Goal: Information Seeking & Learning: Check status

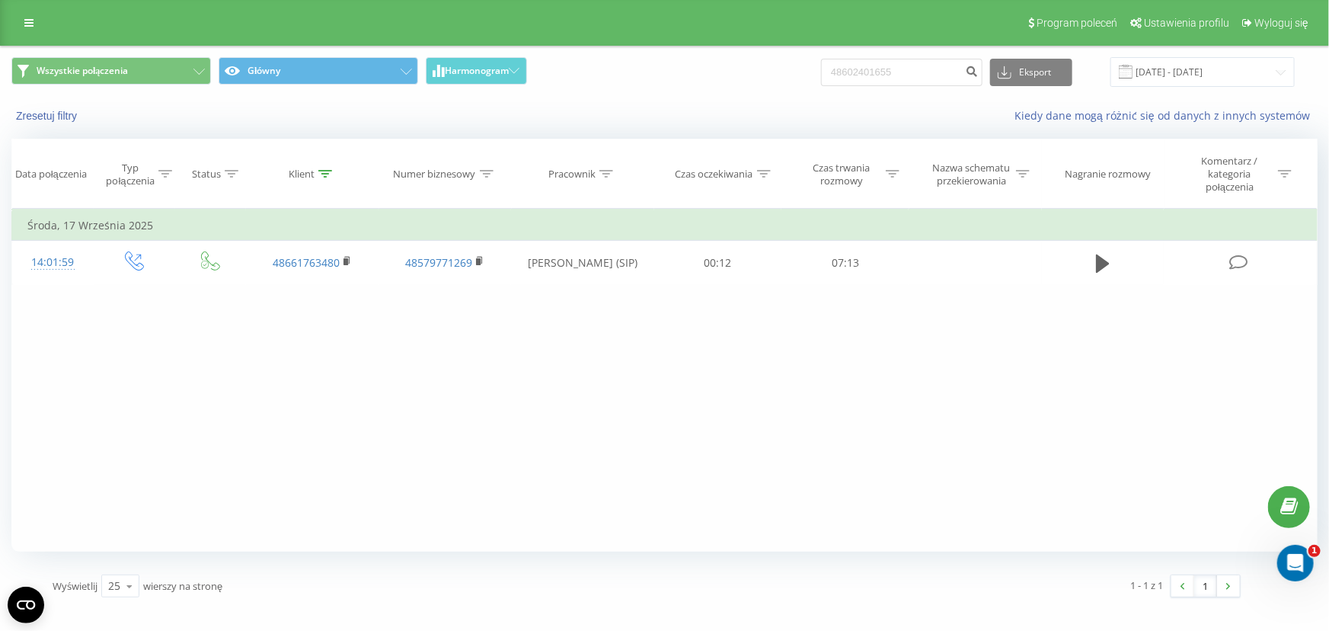
type input "48602401655"
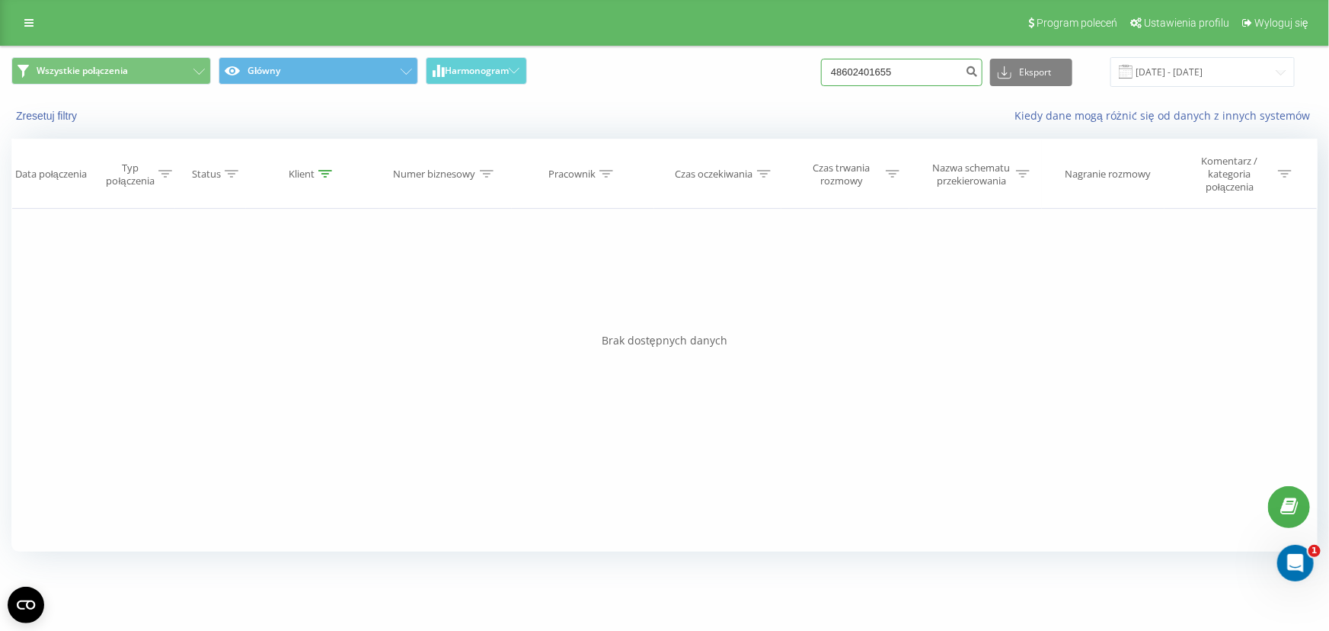
click at [935, 81] on input "48602401655" at bounding box center [901, 72] width 161 height 27
paste input "34692204889"
type input "34692204889"
click at [941, 81] on input "34692204889" at bounding box center [901, 72] width 161 height 27
paste input "48728565660"
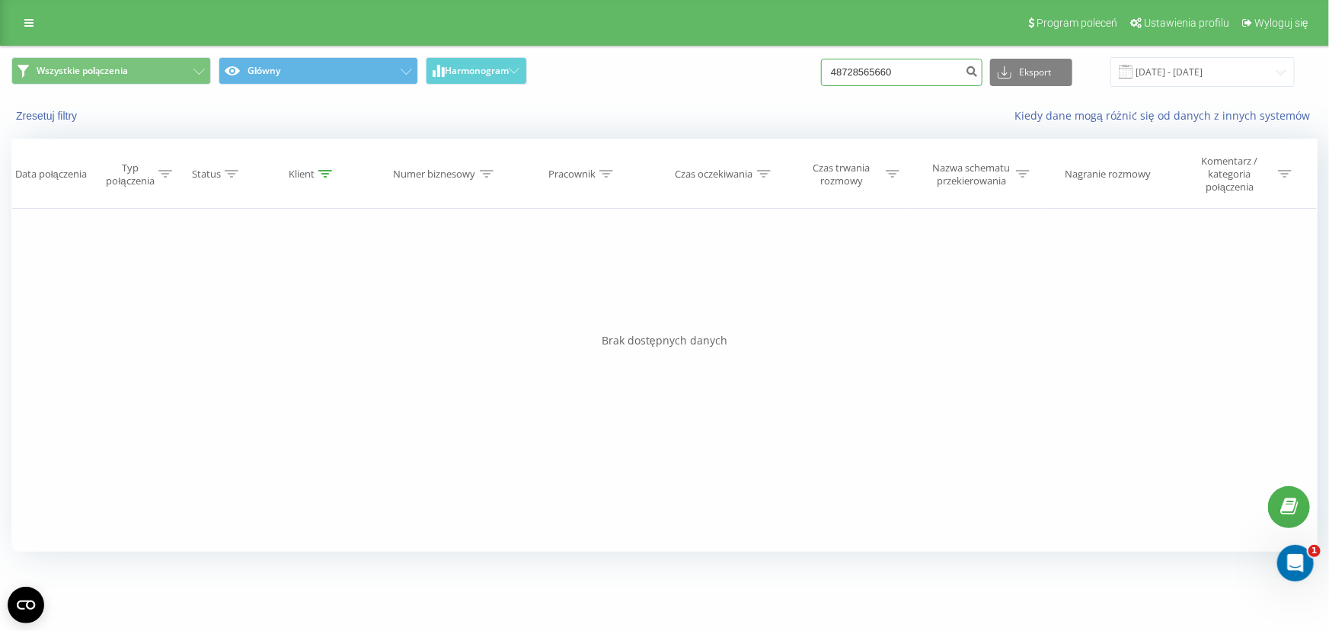
type input "48728565660"
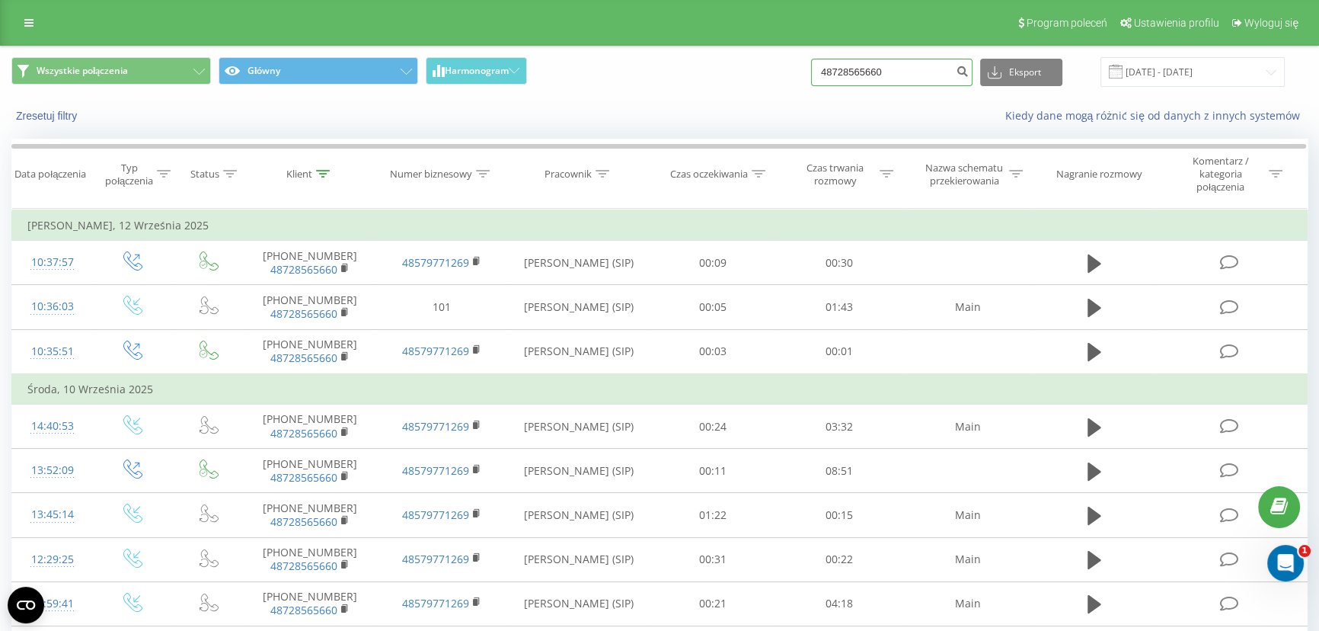
click at [931, 74] on input "48728565660" at bounding box center [891, 72] width 161 height 27
paste input "609239088"
type input "48609239088"
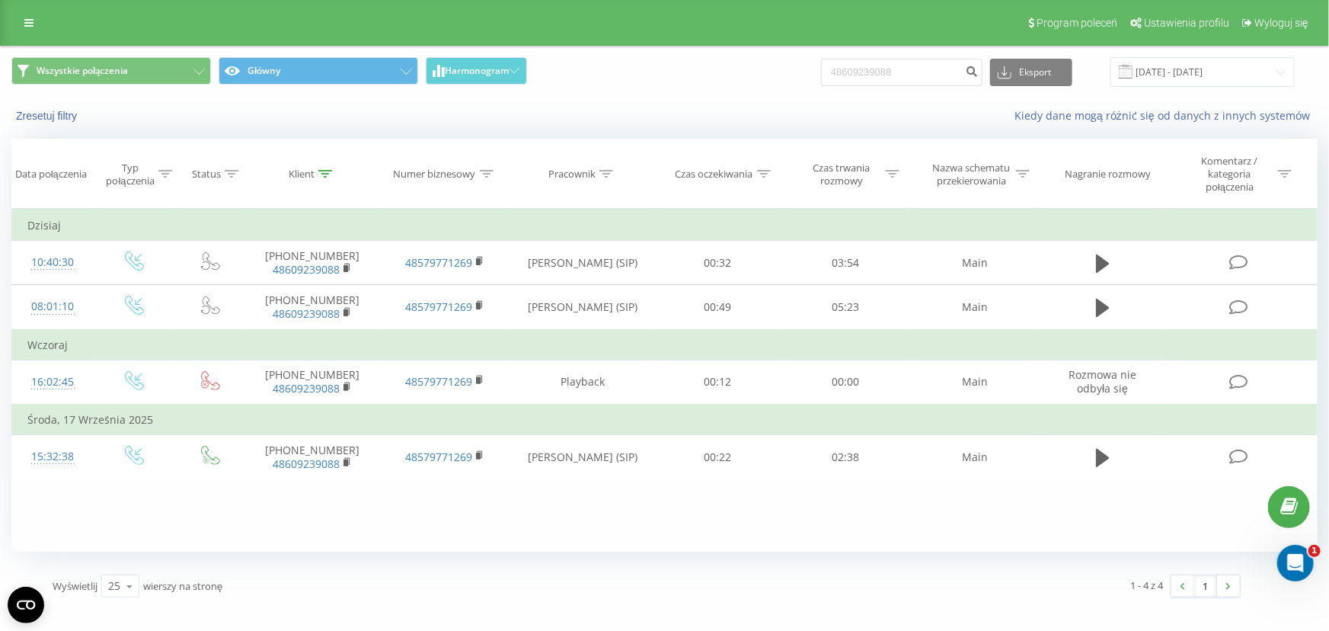
click at [896, 88] on div "Wszystkie połączenia Główny Harmonogram 48609239088 Eksport .csv .xls .xlsx 19.…" at bounding box center [664, 71] width 1327 height 51
click at [912, 78] on input "48609239088" at bounding box center [901, 72] width 161 height 27
paste input "732050753"
type input "48732050753"
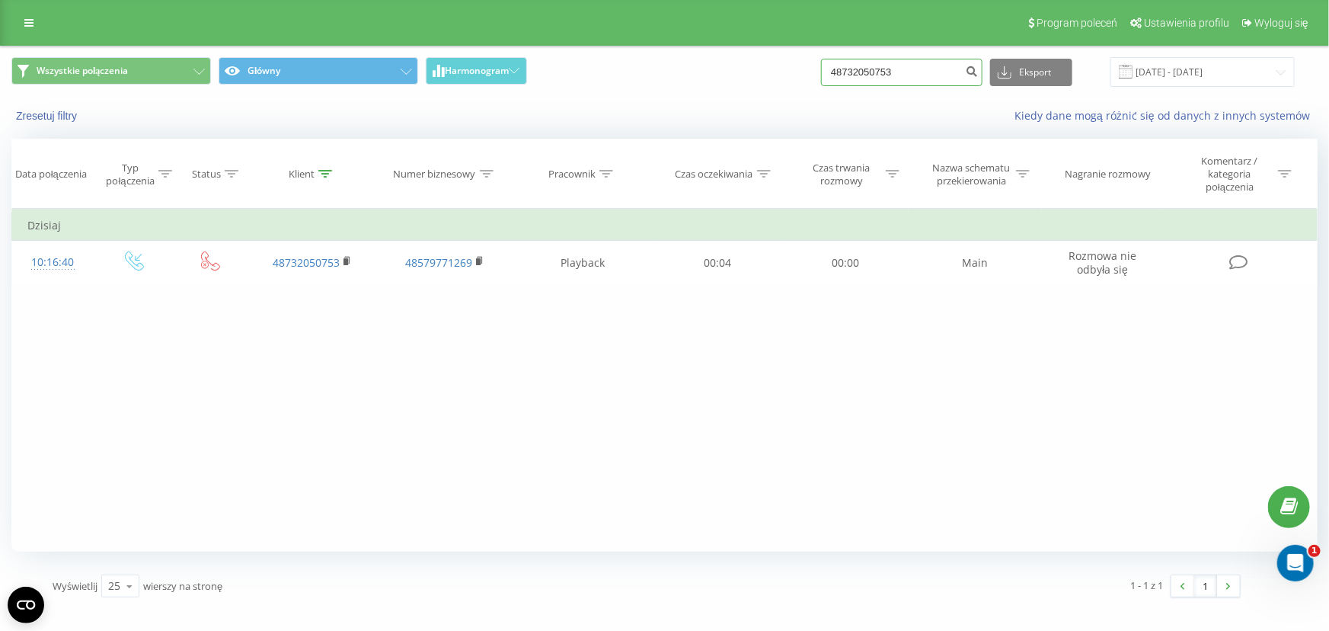
click at [914, 63] on input "48732050753" at bounding box center [901, 72] width 161 height 27
paste input "515976264"
type input "48515976264"
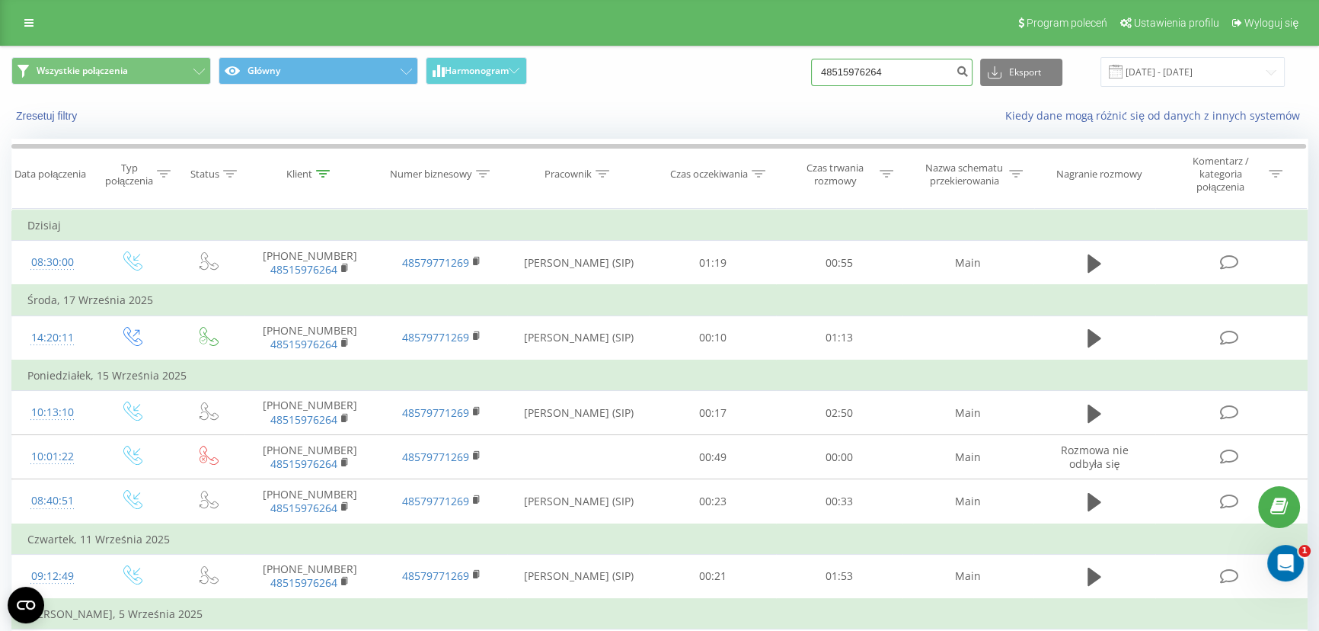
click at [943, 70] on input "48515976264" at bounding box center [891, 72] width 161 height 27
paste input "788027457"
type input "48788027457"
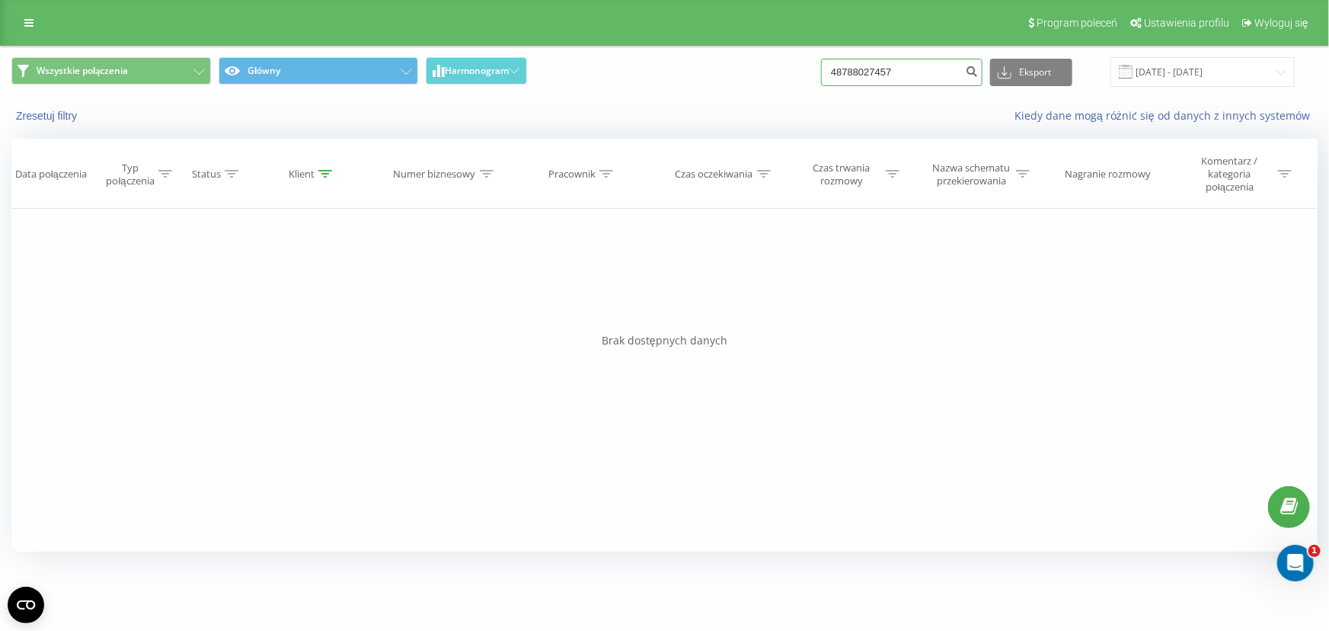
click at [904, 77] on input "48788027457" at bounding box center [901, 72] width 161 height 27
paste input "92899616"
type input "48792899616"
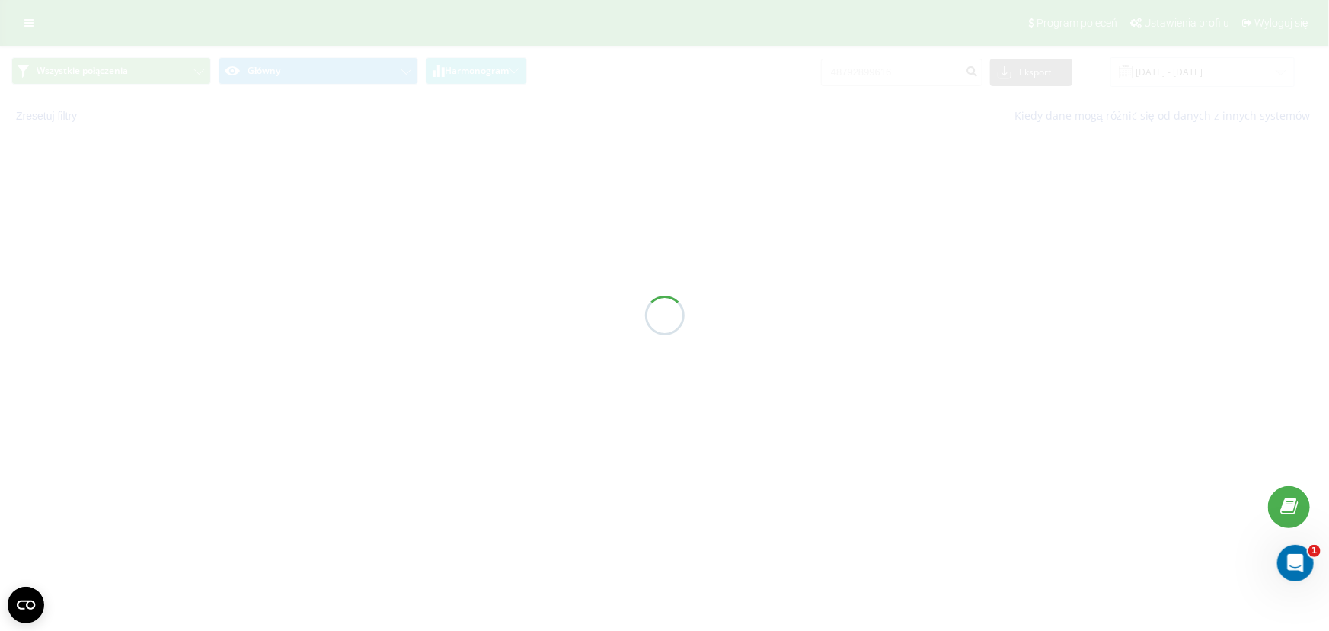
drag, startPoint x: 285, startPoint y: 24, endPoint x: 352, endPoint y: 44, distance: 70.1
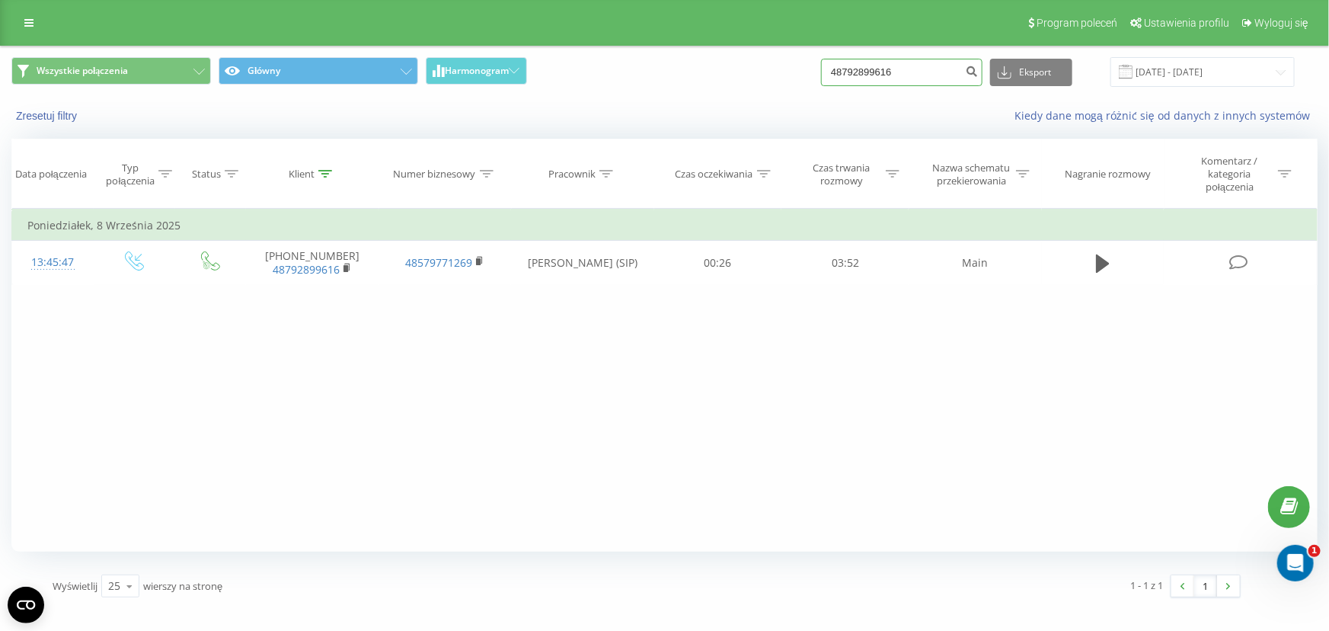
click at [931, 69] on input "48792899616" at bounding box center [901, 72] width 161 height 27
paste input "516450087"
type input "48516450087"
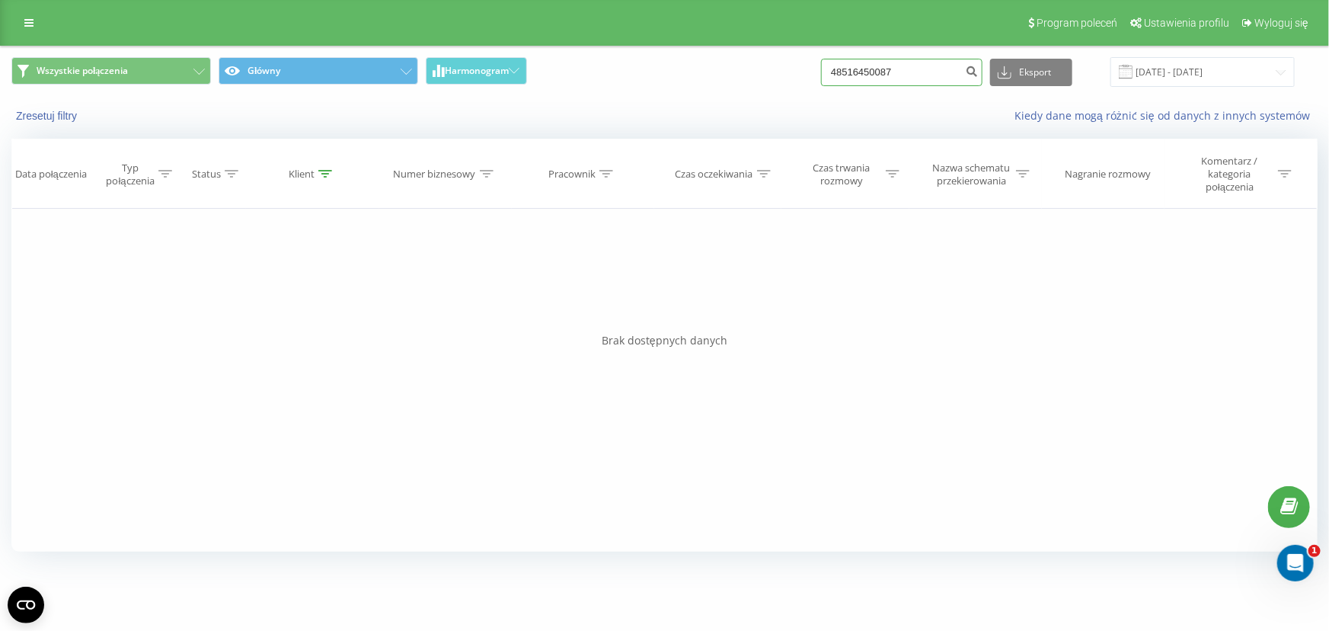
click at [914, 68] on input "48516450087" at bounding box center [901, 72] width 161 height 27
click at [934, 80] on input "48516450087" at bounding box center [901, 72] width 161 height 27
paste input "01483412"
type input "48501483412"
click at [937, 68] on input "48501483412" at bounding box center [901, 72] width 161 height 27
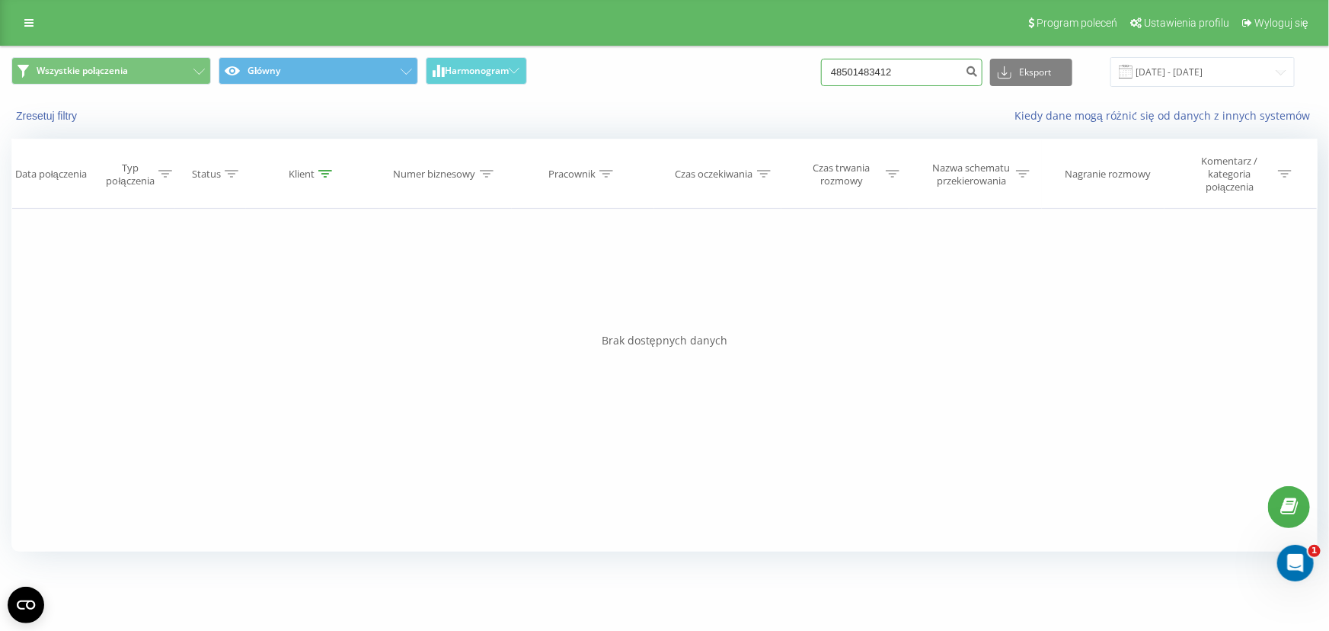
paste input "6437100"
type input "48506437100"
click at [922, 64] on input "48506437100" at bounding box center [901, 72] width 161 height 27
paste input "352691454014"
type input "352691454014"
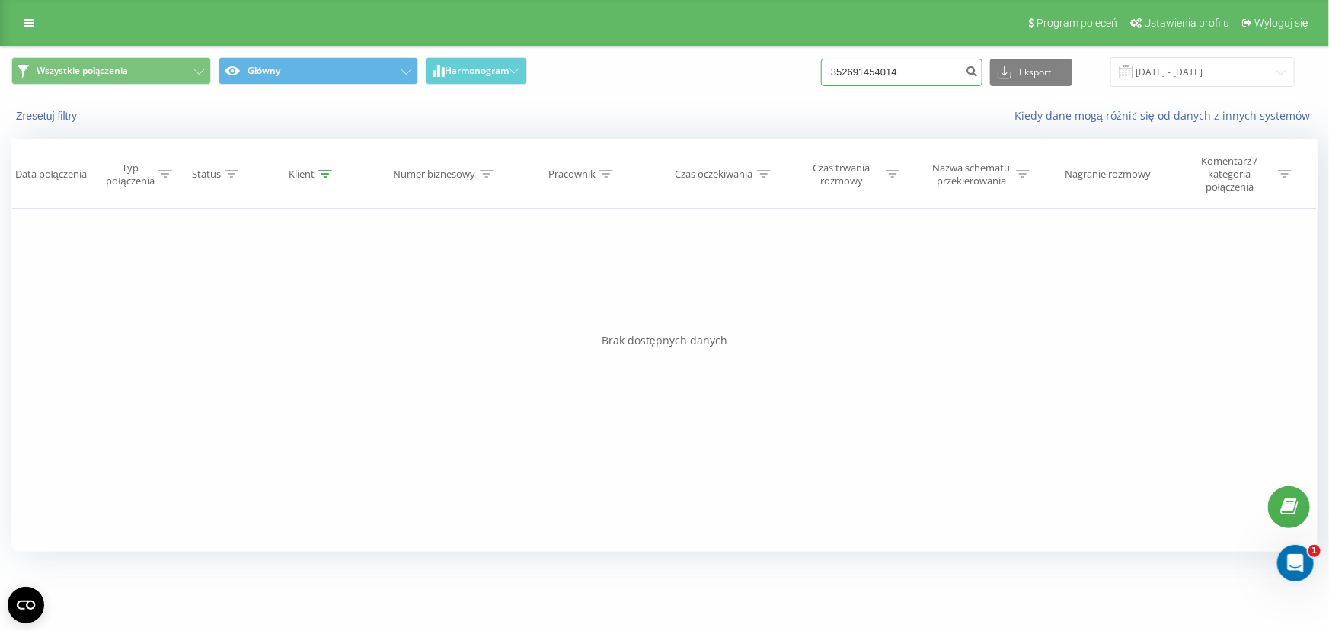
click at [905, 69] on input "352691454014" at bounding box center [901, 72] width 161 height 27
paste input "48788027457"
type input "48788027457"
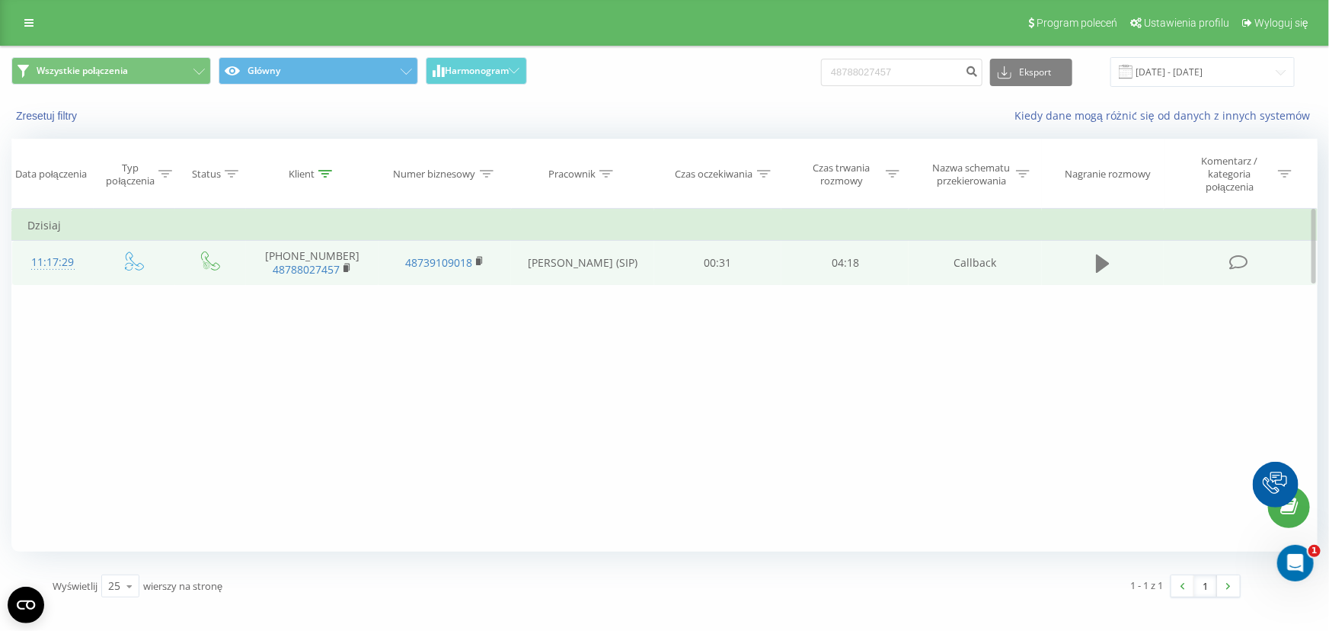
click at [1100, 259] on icon at bounding box center [1103, 263] width 14 height 18
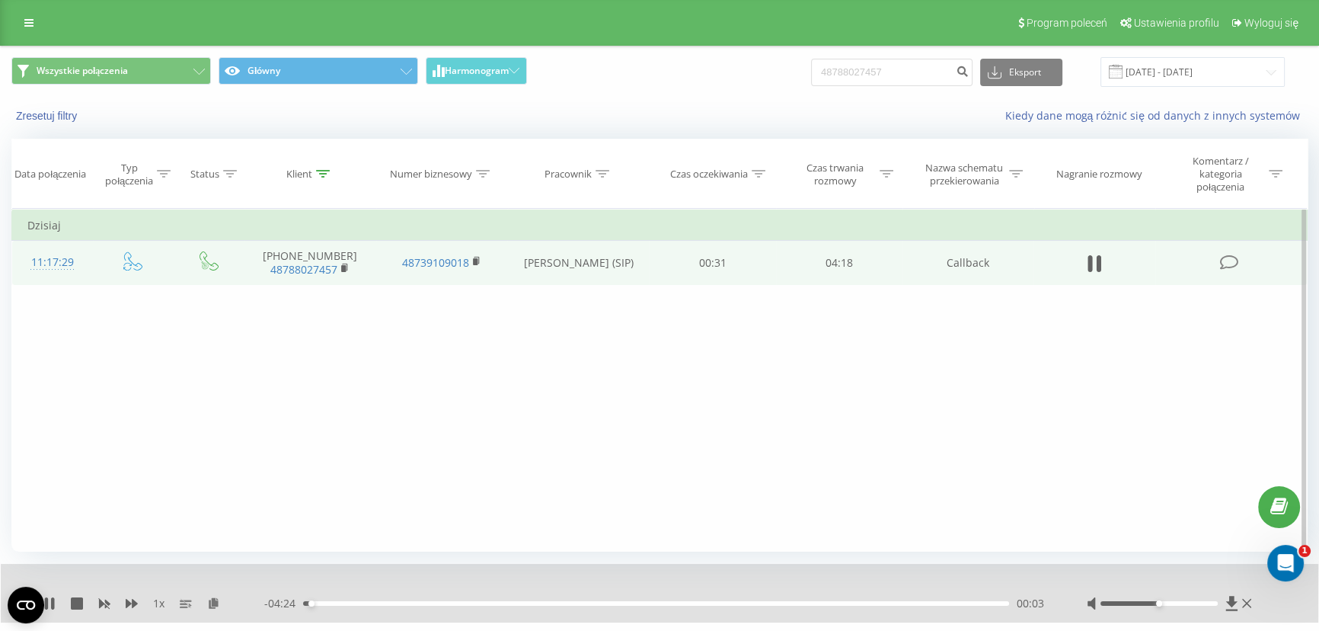
click at [343, 602] on div "00:03" at bounding box center [656, 603] width 706 height 5
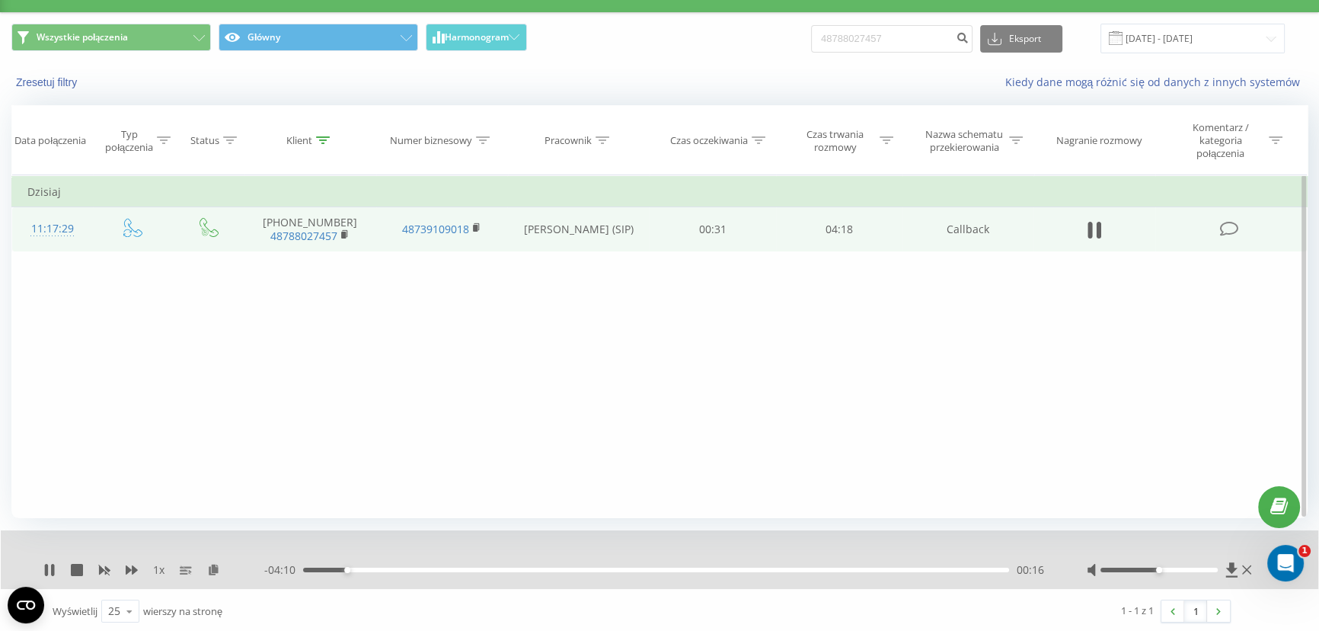
scroll to position [36, 0]
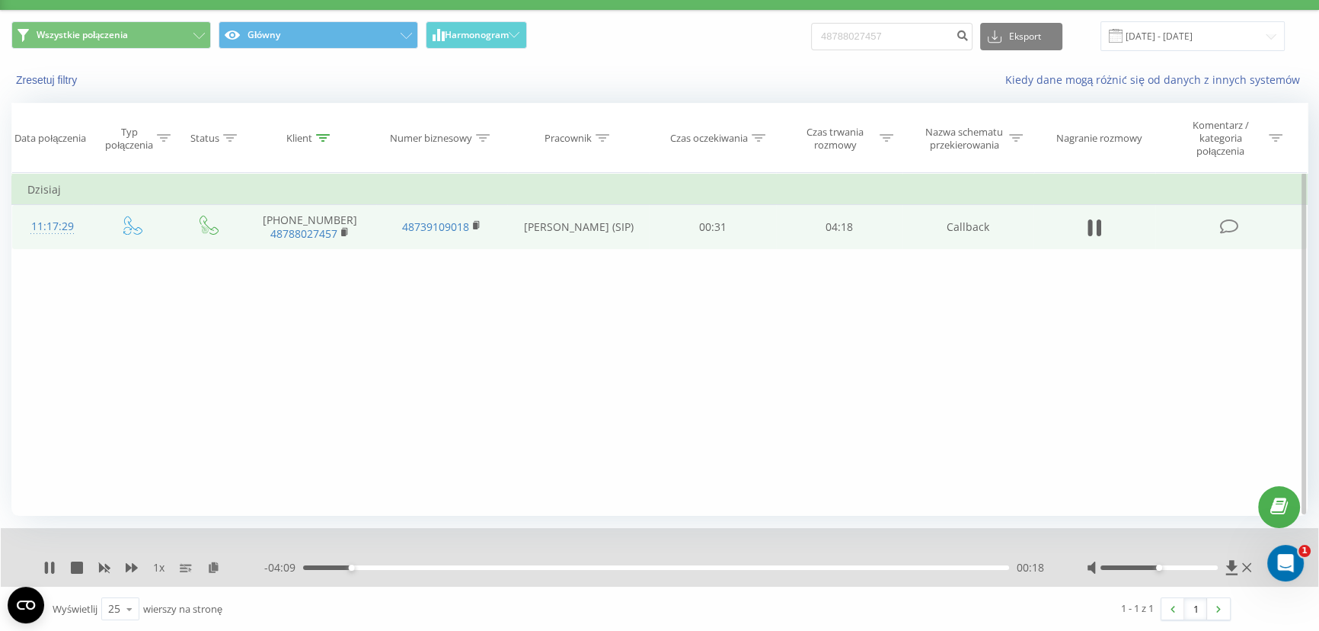
click at [381, 566] on div "00:18" at bounding box center [656, 567] width 706 height 5
click at [410, 564] on div "- 03:55 00:32 00:32" at bounding box center [656, 567] width 784 height 15
click at [436, 568] on div "00:32" at bounding box center [656, 567] width 706 height 5
click at [472, 565] on div "00:51" at bounding box center [656, 567] width 706 height 5
click at [517, 565] on div "01:04" at bounding box center [656, 567] width 706 height 5
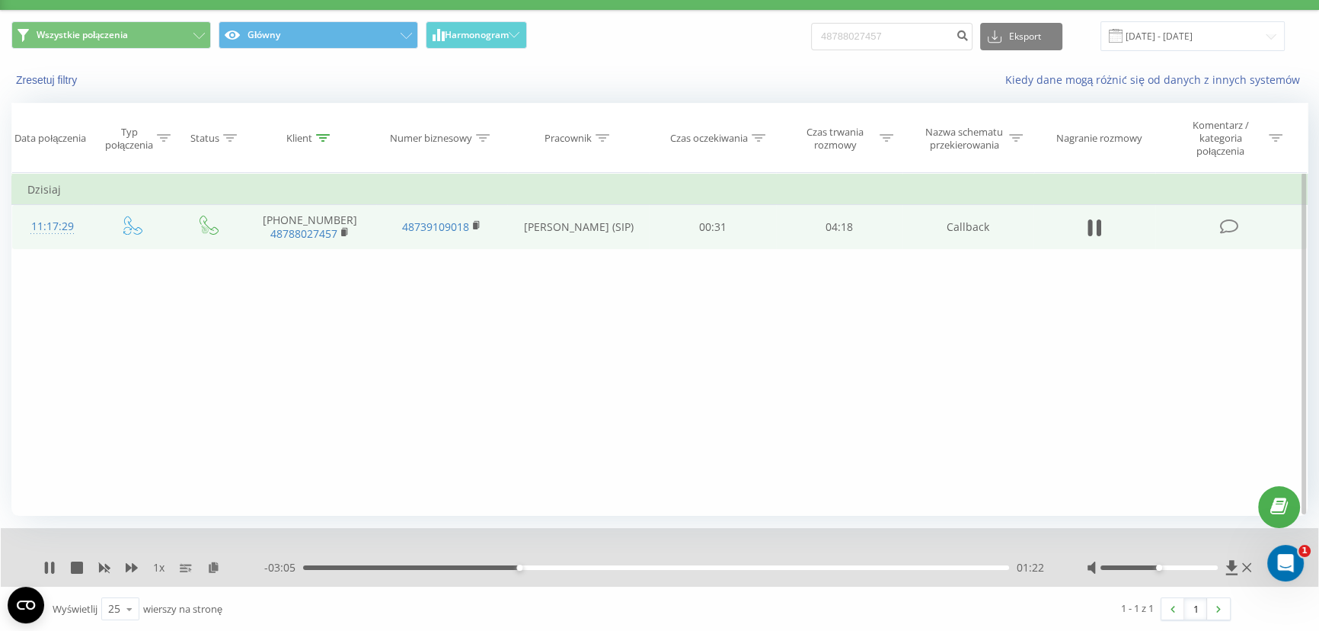
click at [567, 565] on div "01:22" at bounding box center [656, 567] width 706 height 5
click at [635, 567] on div "02:06" at bounding box center [656, 567] width 706 height 5
click at [714, 570] on div "- 02:21 02:06 02:06" at bounding box center [656, 567] width 784 height 15
click at [729, 567] on div "02:06" at bounding box center [656, 567] width 706 height 5
click at [783, 565] on div "02:44" at bounding box center [656, 567] width 706 height 5
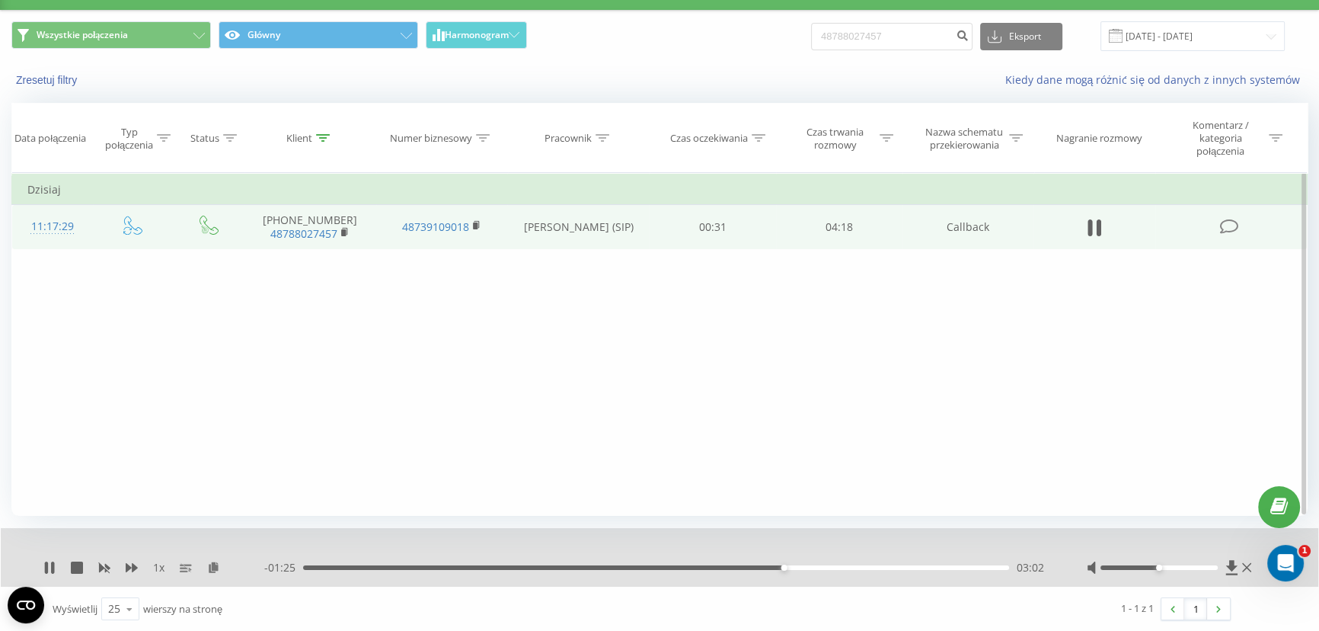
click at [830, 565] on div "03:02" at bounding box center [656, 567] width 706 height 5
click at [872, 565] on div "03:20" at bounding box center [656, 567] width 706 height 5
click at [905, 566] on div "03:36" at bounding box center [656, 567] width 706 height 5
click at [48, 565] on icon at bounding box center [49, 567] width 12 height 12
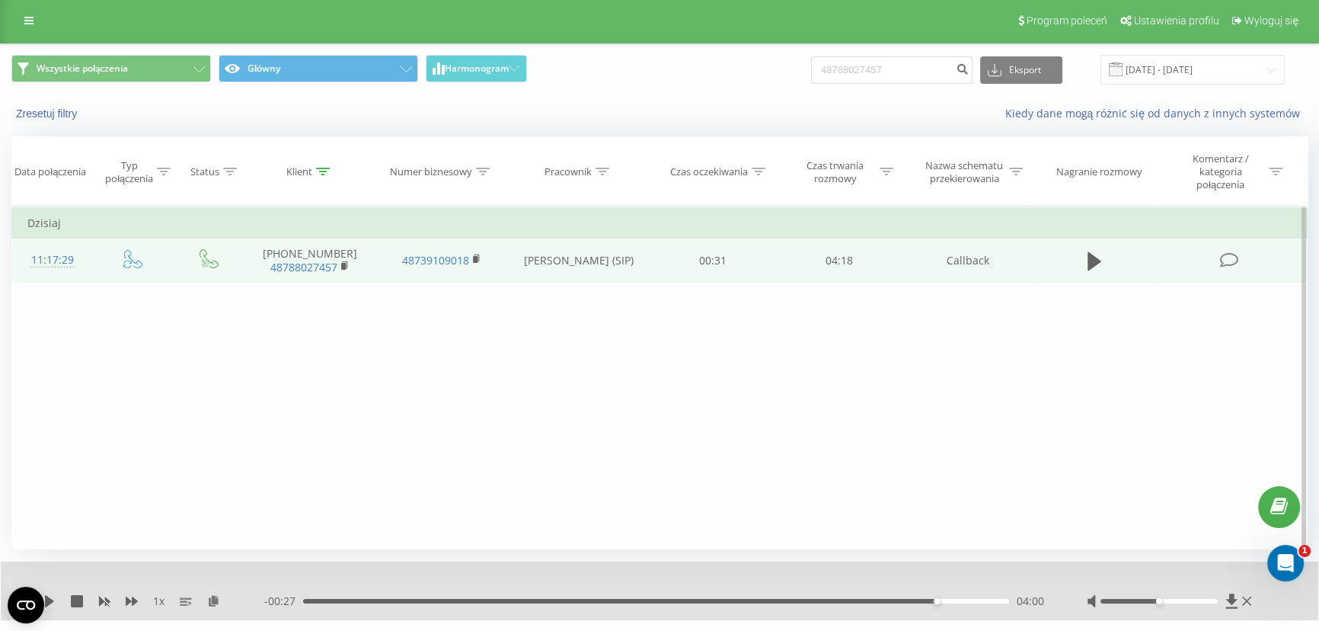
scroll to position [0, 0]
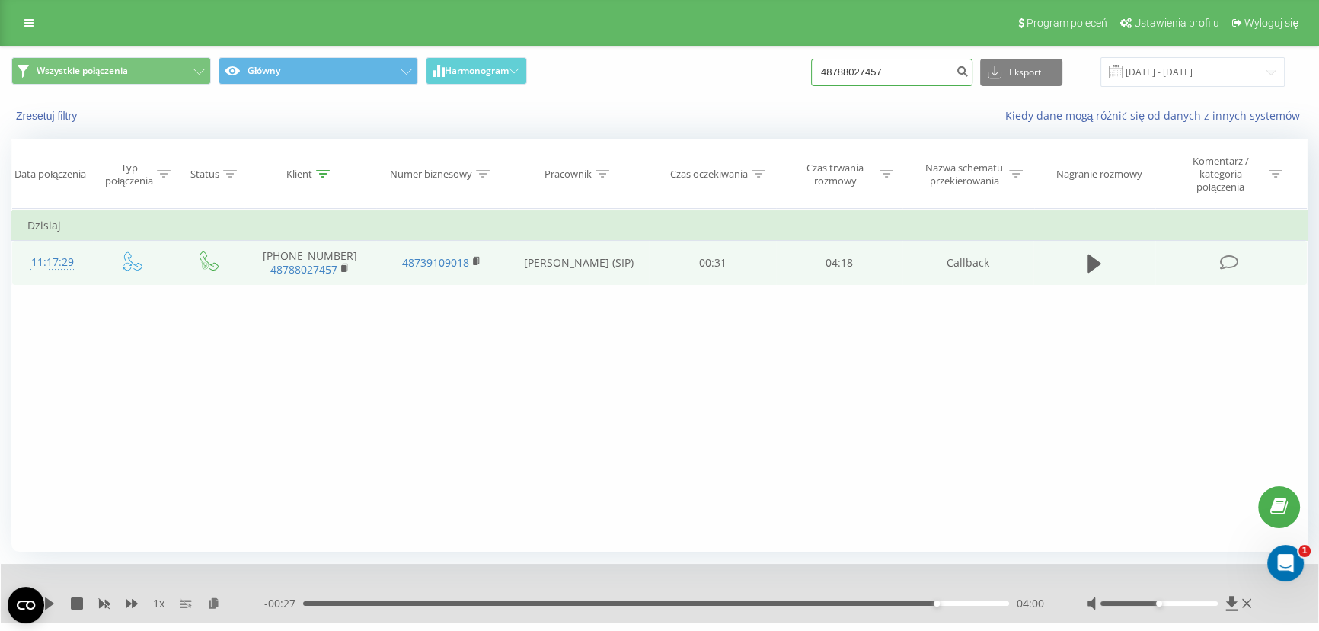
click at [906, 60] on input "48788027457" at bounding box center [891, 72] width 161 height 27
paste input "69836117"
type input "48698361177"
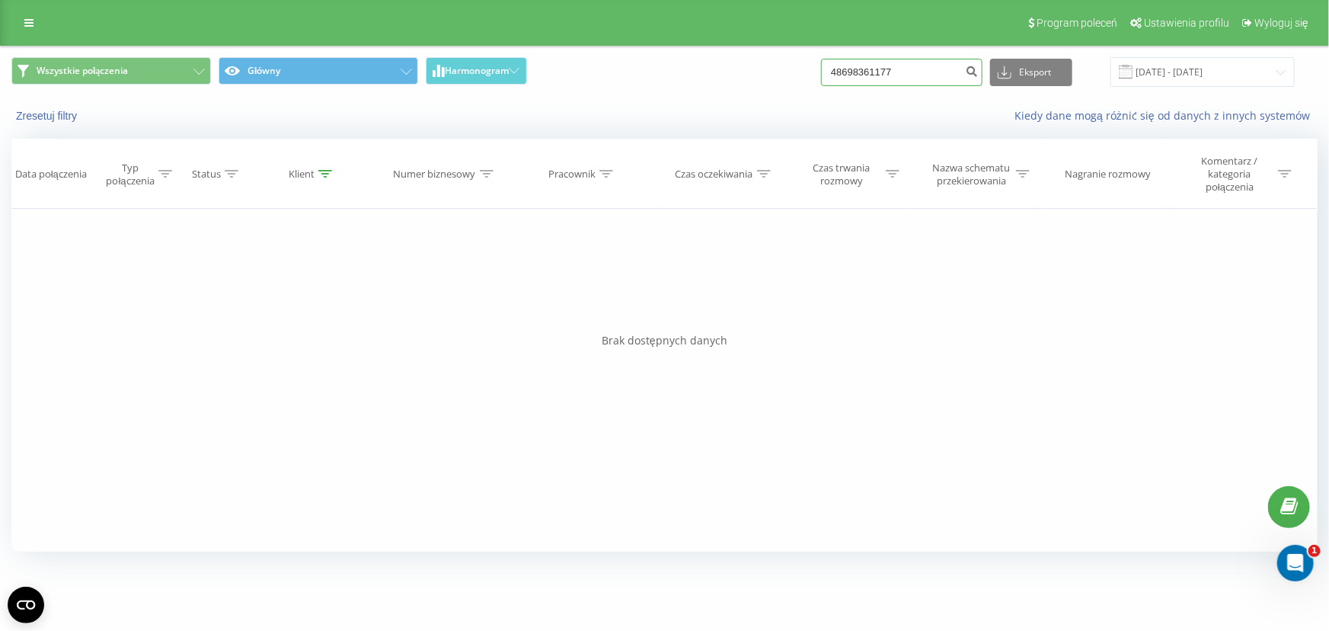
click at [934, 78] on input "48698361177" at bounding box center [901, 72] width 161 height 27
paste input "501-483-412"
click at [896, 70] on input "501-483-412" at bounding box center [901, 72] width 161 height 27
type input "501483412"
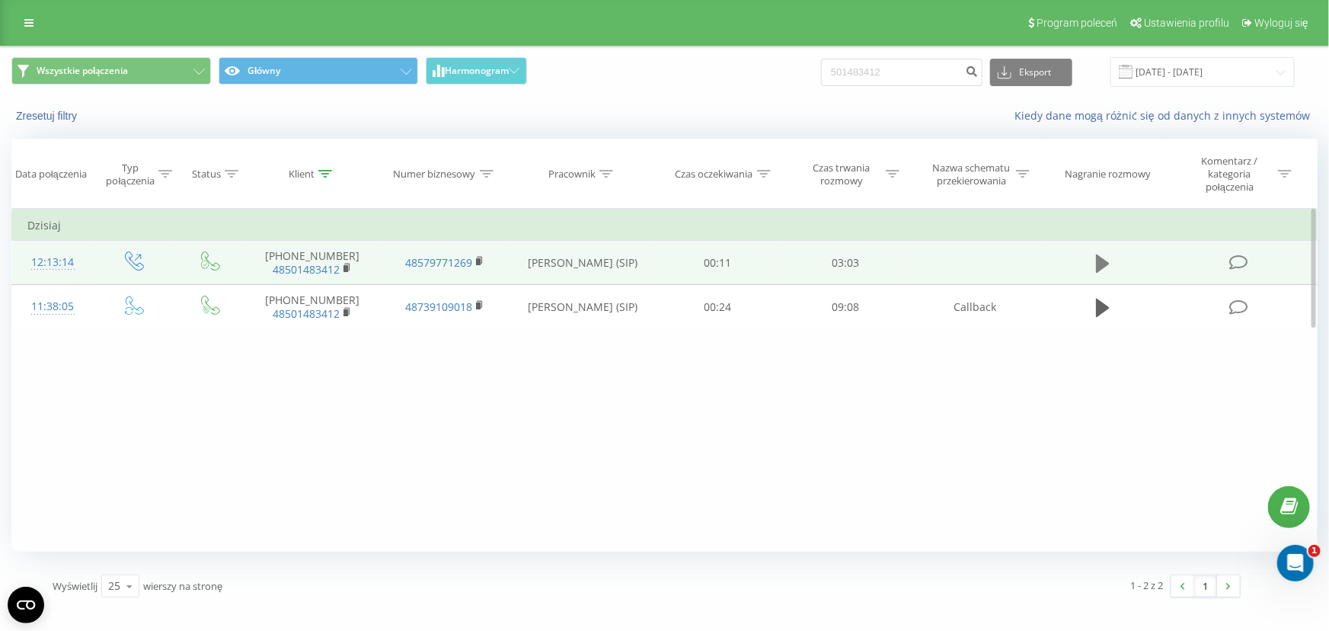
click at [1096, 259] on icon at bounding box center [1103, 263] width 14 height 21
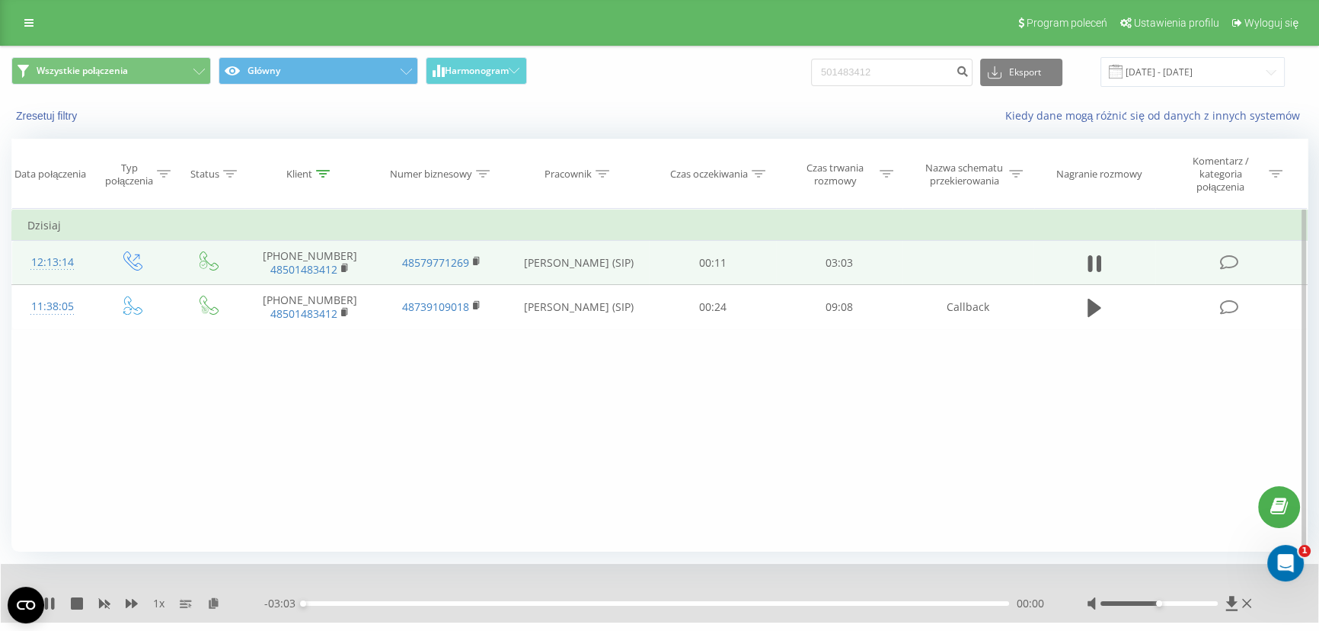
click at [324, 602] on div "00:00" at bounding box center [656, 603] width 706 height 5
click at [345, 602] on div "00:05" at bounding box center [656, 603] width 706 height 5
click at [370, 602] on div "00:17" at bounding box center [656, 603] width 706 height 5
click at [390, 601] on div "00:22" at bounding box center [656, 603] width 706 height 5
click at [412, 602] on div "00:22" at bounding box center [656, 603] width 706 height 5
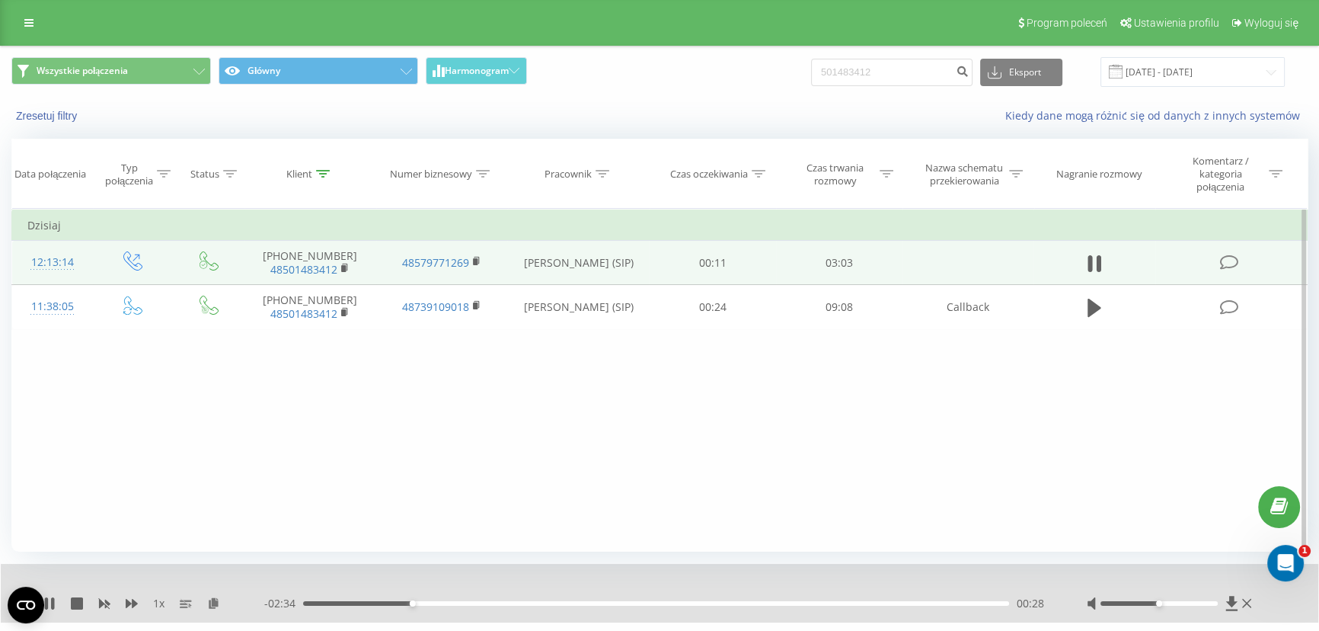
click at [440, 602] on div "00:28" at bounding box center [656, 603] width 706 height 5
click at [458, 602] on div "00:35" at bounding box center [656, 603] width 706 height 5
click at [495, 602] on div "00:40" at bounding box center [656, 603] width 706 height 5
click at [525, 602] on div "00:50" at bounding box center [656, 603] width 706 height 5
click at [560, 602] on div "00:57" at bounding box center [656, 603] width 706 height 5
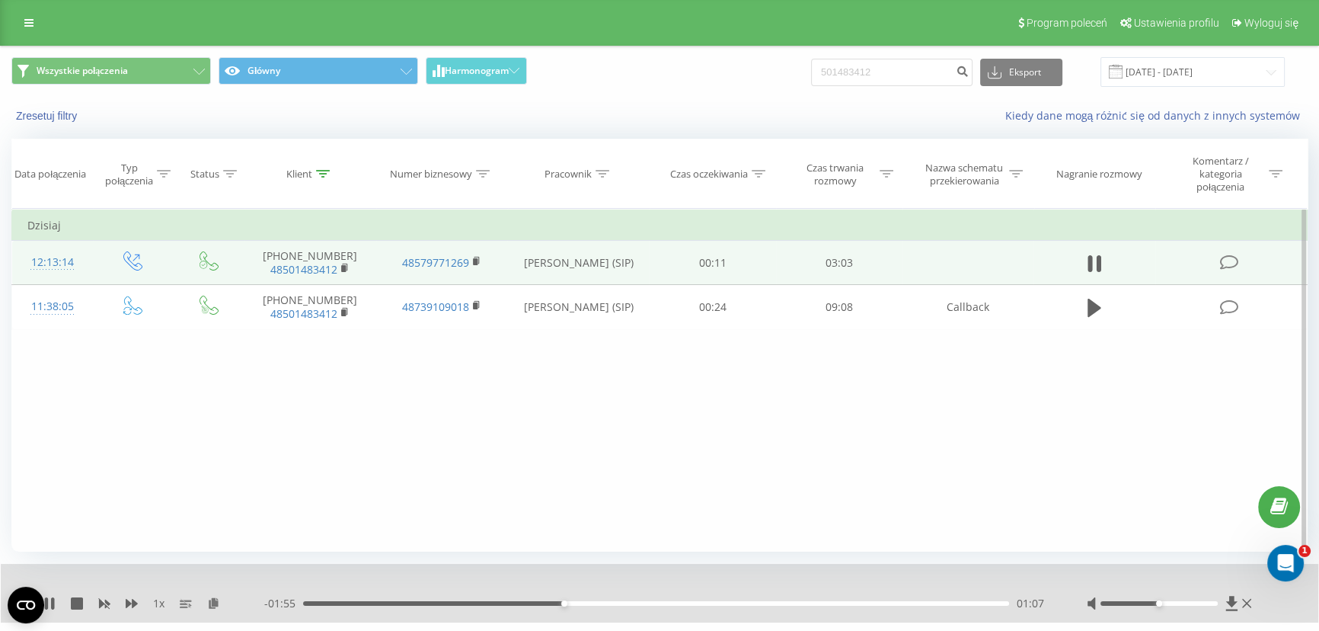
click at [592, 602] on div "01:07" at bounding box center [656, 603] width 706 height 5
click at [638, 602] on div "01:15" at bounding box center [656, 603] width 706 height 5
click at [682, 602] on div "01:27" at bounding box center [656, 603] width 706 height 5
click at [714, 603] on div "01:46" at bounding box center [656, 603] width 706 height 5
click at [726, 602] on div "01:49" at bounding box center [656, 603] width 706 height 5
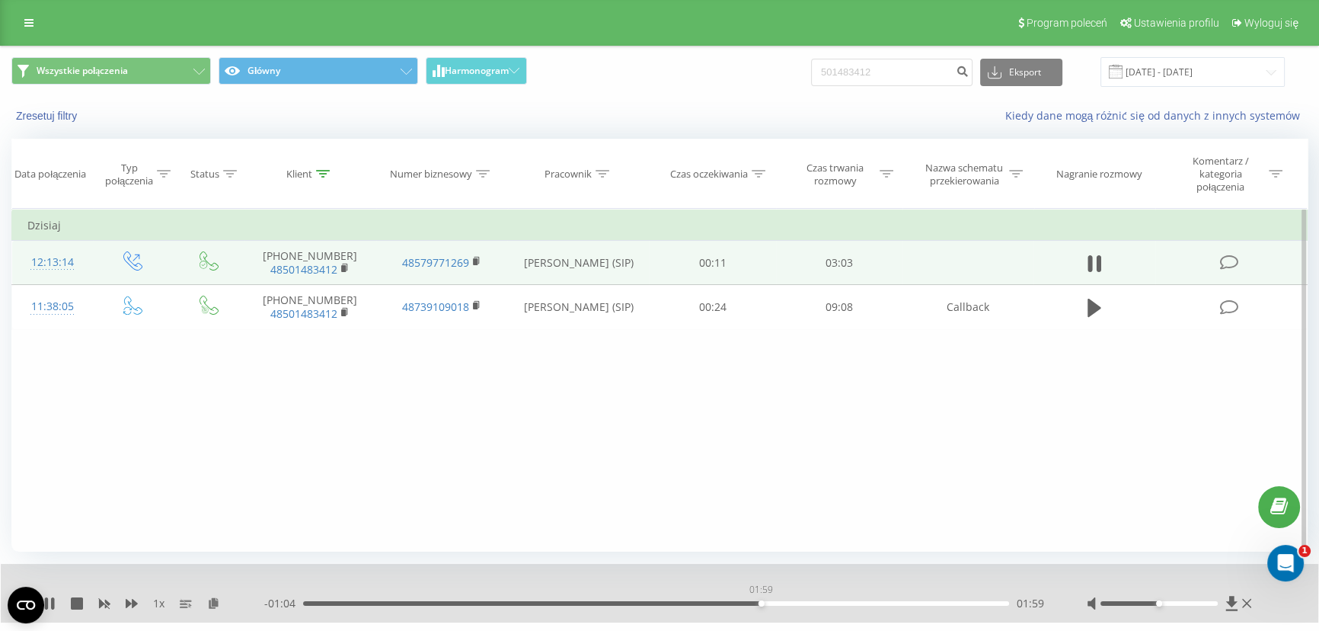
click at [761, 602] on div "01:59" at bounding box center [656, 603] width 706 height 5
click at [788, 602] on div "01:59" at bounding box center [656, 603] width 706 height 5
click at [826, 604] on div "02:16" at bounding box center [656, 603] width 706 height 5
click at [862, 602] on div "02:25" at bounding box center [656, 603] width 706 height 5
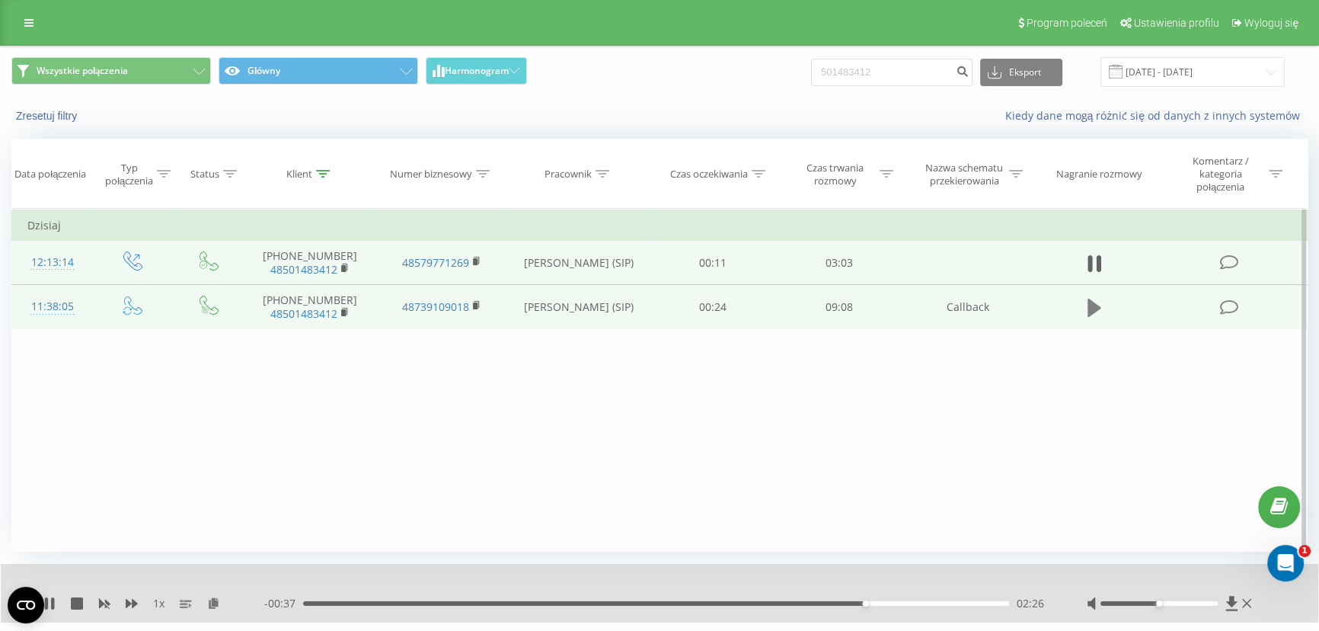
click at [1091, 305] on icon at bounding box center [1094, 308] width 14 height 18
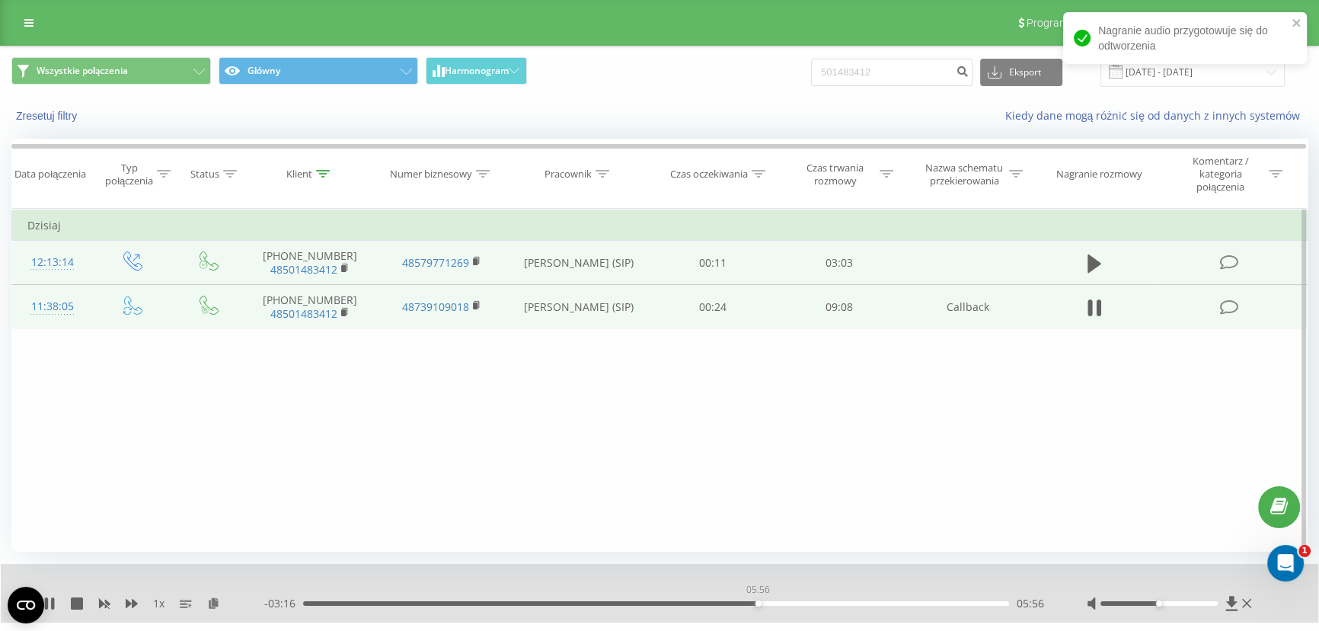
click at [758, 603] on div "05:56" at bounding box center [656, 603] width 706 height 5
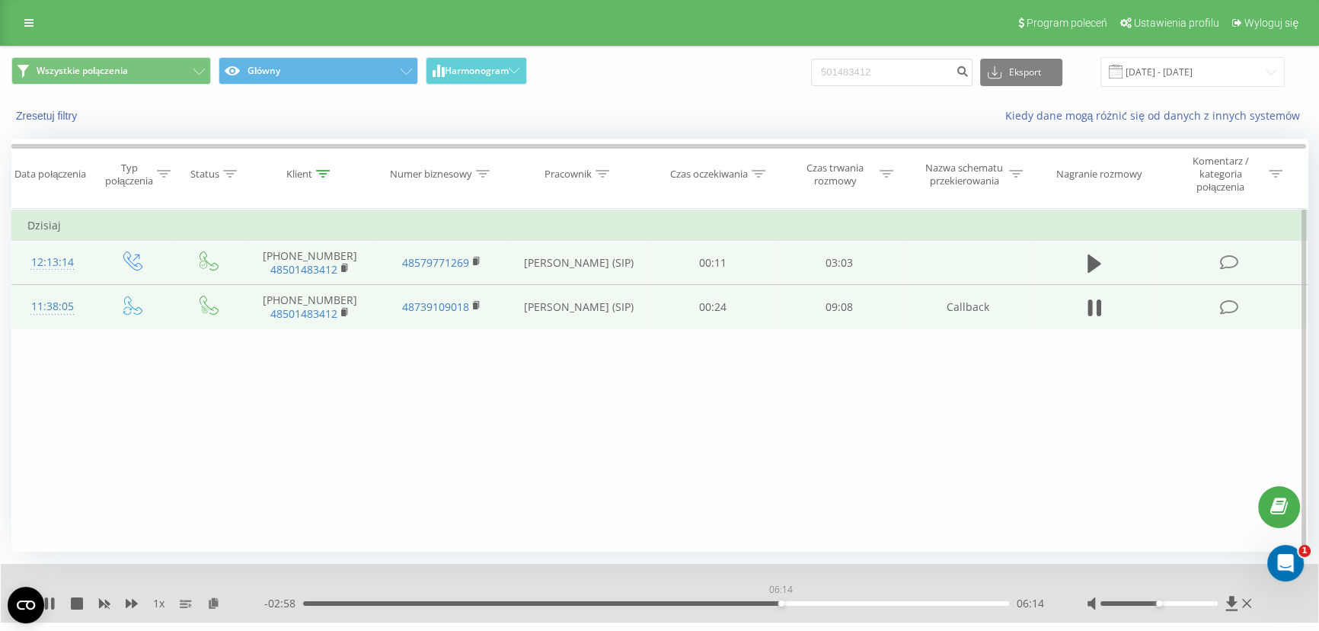
click at [781, 602] on div "06:14" at bounding box center [656, 603] width 706 height 5
click at [797, 602] on div "06:26" at bounding box center [656, 603] width 706 height 5
click at [806, 602] on div "06:34" at bounding box center [656, 603] width 706 height 5
click at [53, 602] on icon at bounding box center [52, 603] width 3 height 12
click at [880, 62] on input "501483412" at bounding box center [891, 72] width 161 height 27
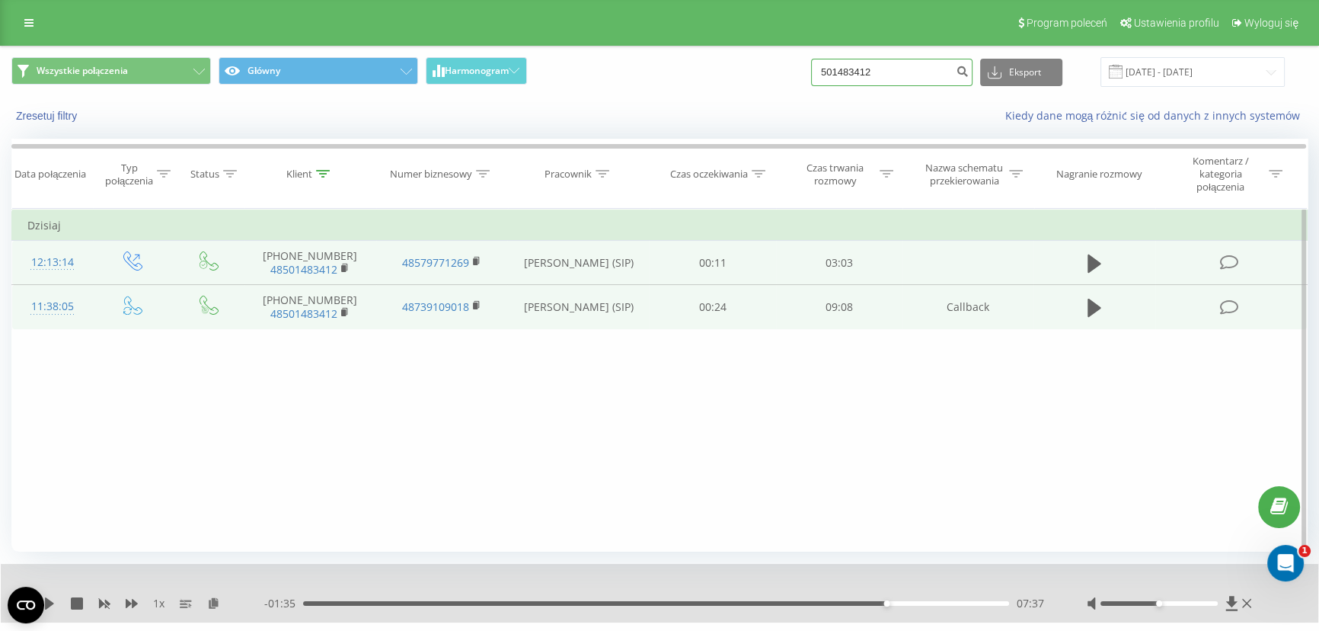
paste input "602276661"
type input "602276661"
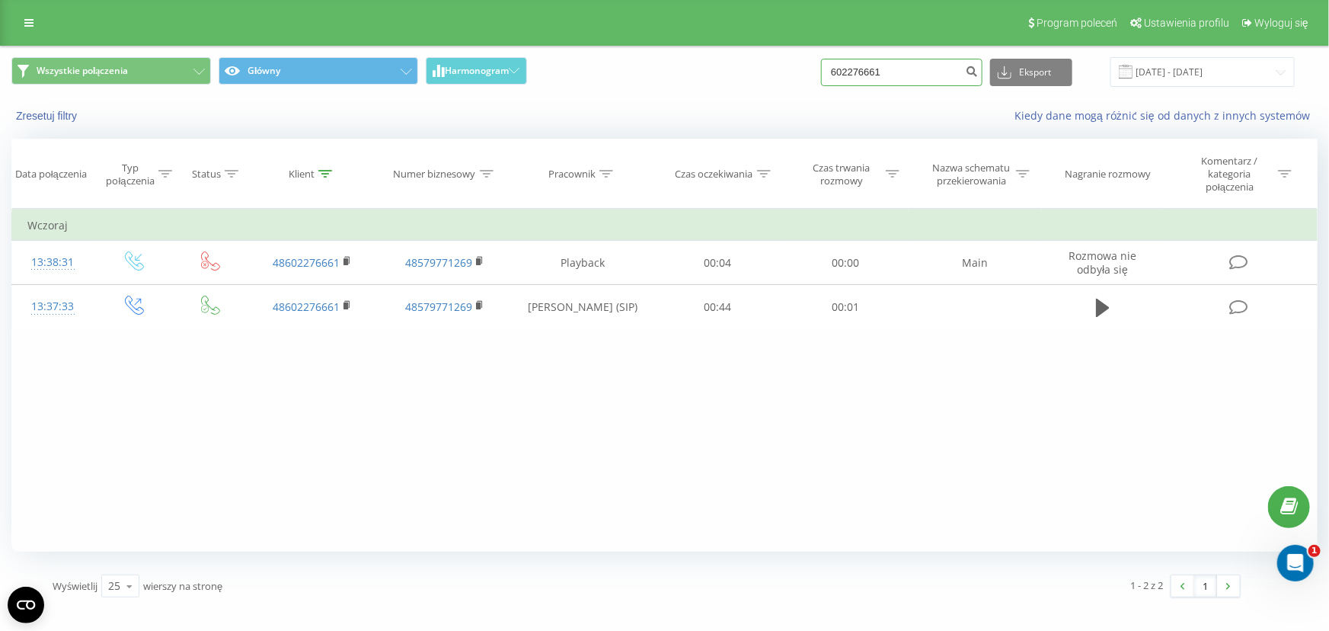
click at [905, 71] on input "602276661" at bounding box center [901, 72] width 161 height 27
paste input "788027457"
type input "788027457"
drag, startPoint x: 742, startPoint y: 95, endPoint x: 1324, endPoint y: 168, distance: 586.3
click at [884, 70] on input "788027457" at bounding box center [901, 72] width 161 height 27
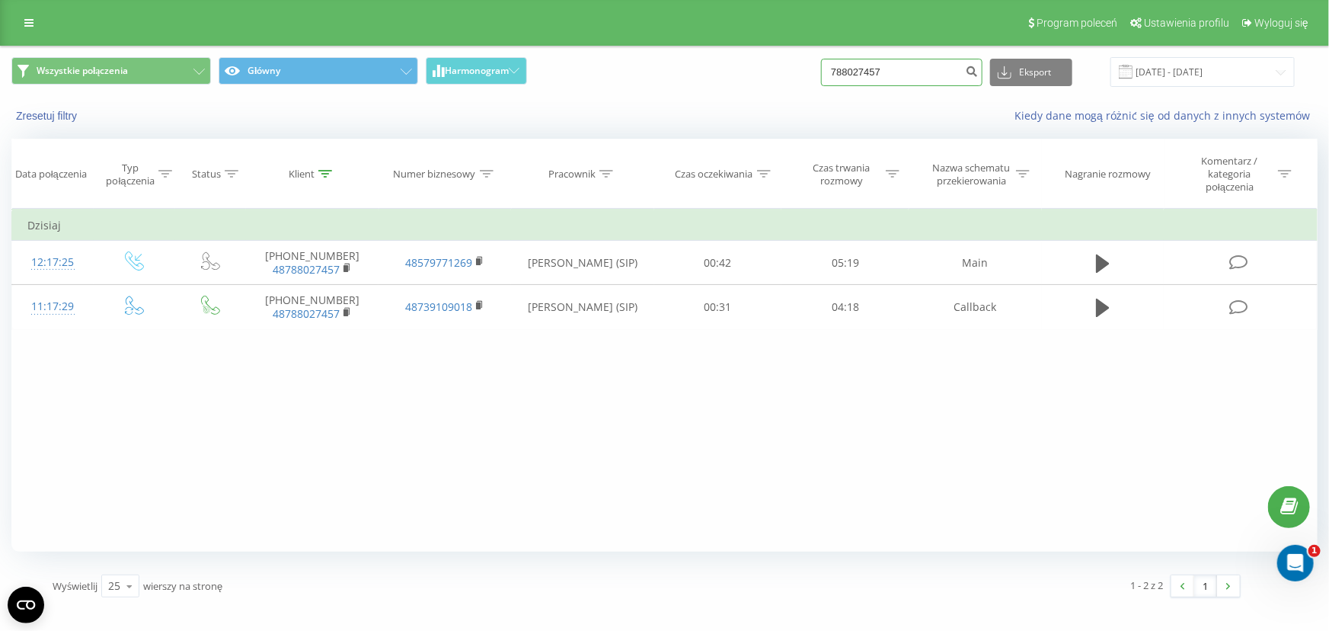
paste input "4869541768"
type input "48695417687"
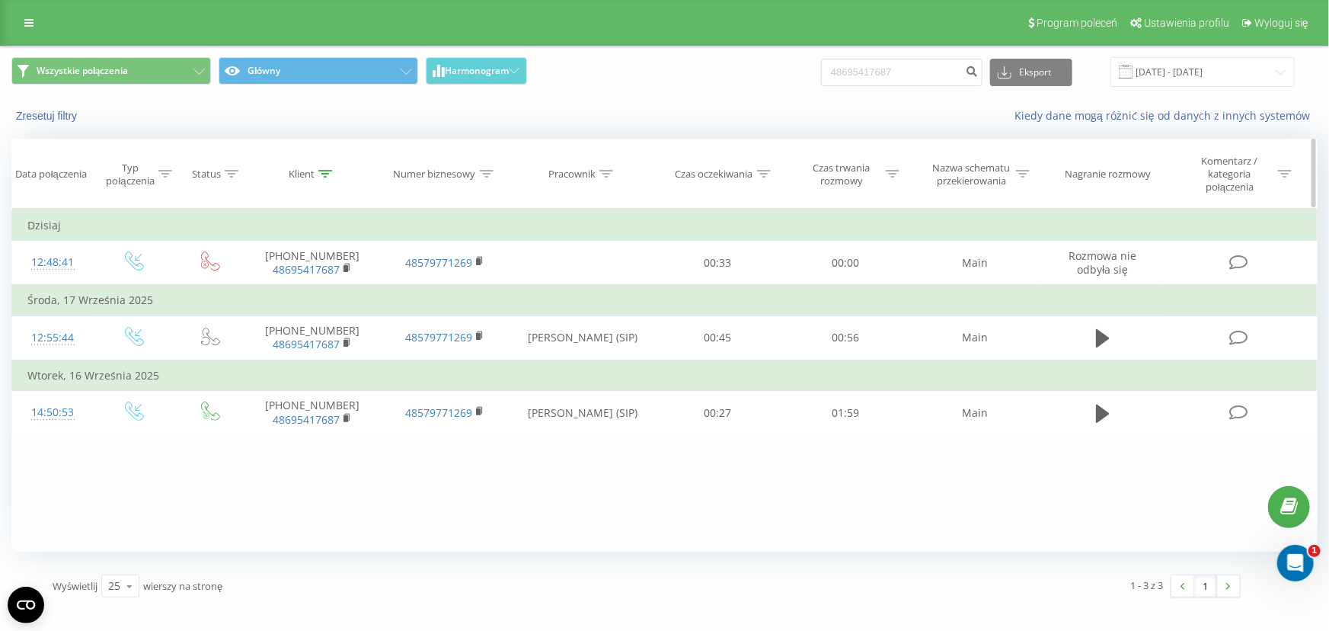
drag, startPoint x: 735, startPoint y: 120, endPoint x: 1285, endPoint y: 180, distance: 553.2
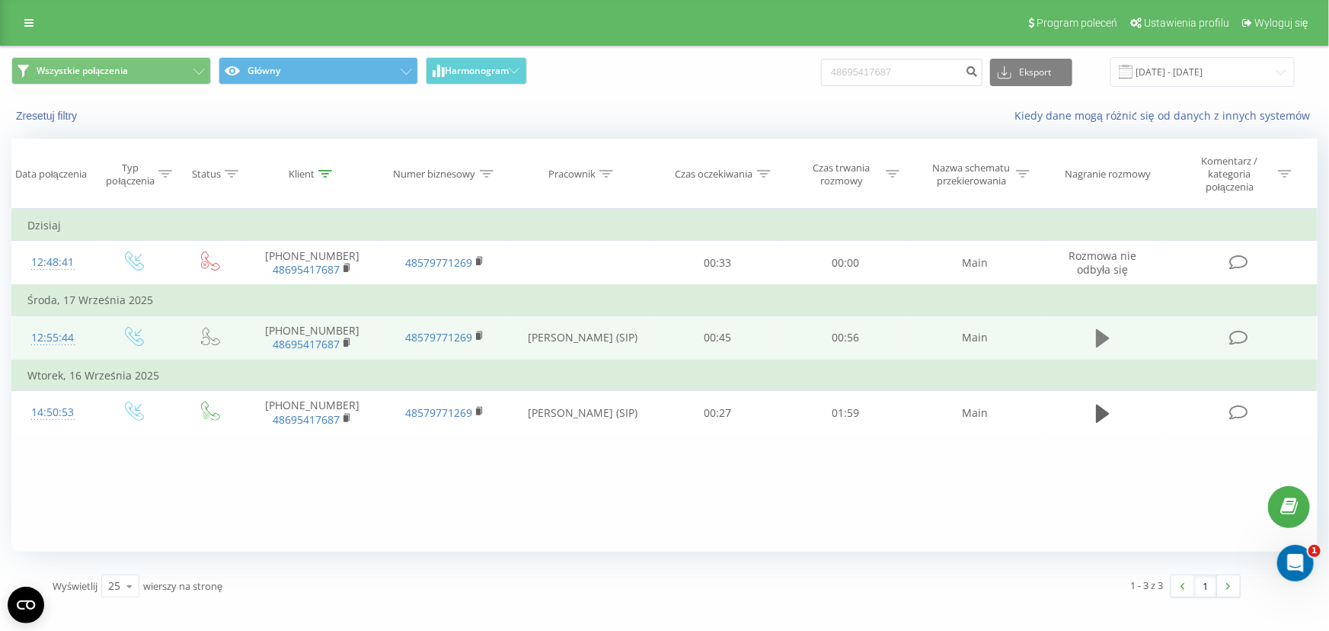
click at [1107, 335] on icon at bounding box center [1103, 338] width 14 height 18
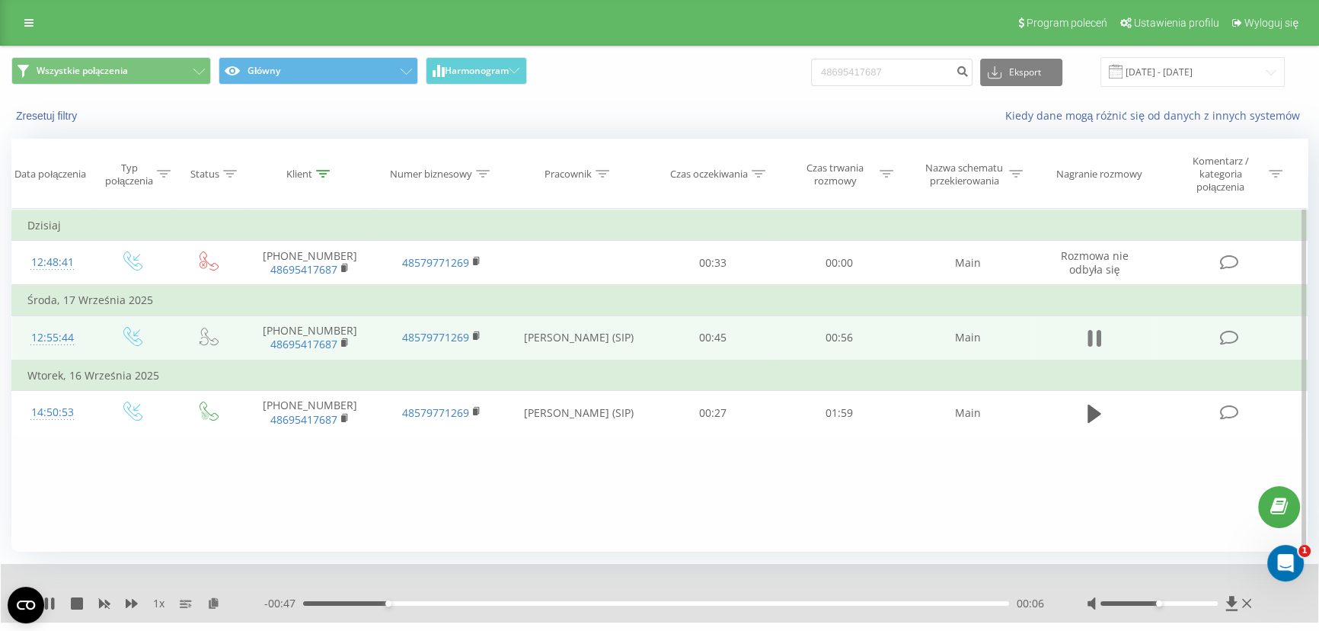
click at [1089, 338] on icon at bounding box center [1089, 338] width 5 height 17
click at [889, 64] on input "48695417687" at bounding box center [891, 72] width 161 height 27
paste input "797804605"
drag, startPoint x: 890, startPoint y: 67, endPoint x: 625, endPoint y: 4, distance: 272.5
type input "48797804605"
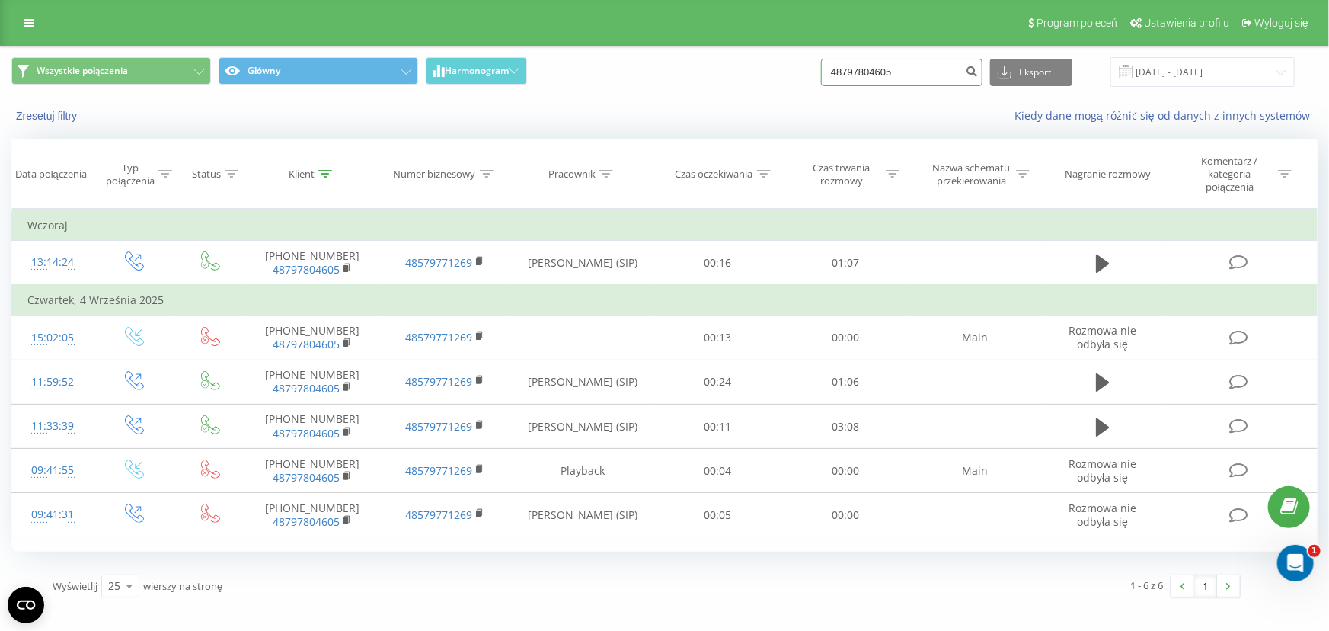
click at [919, 72] on input "48797804605" at bounding box center [901, 72] width 161 height 27
paste input "660495250"
type input "48660495250"
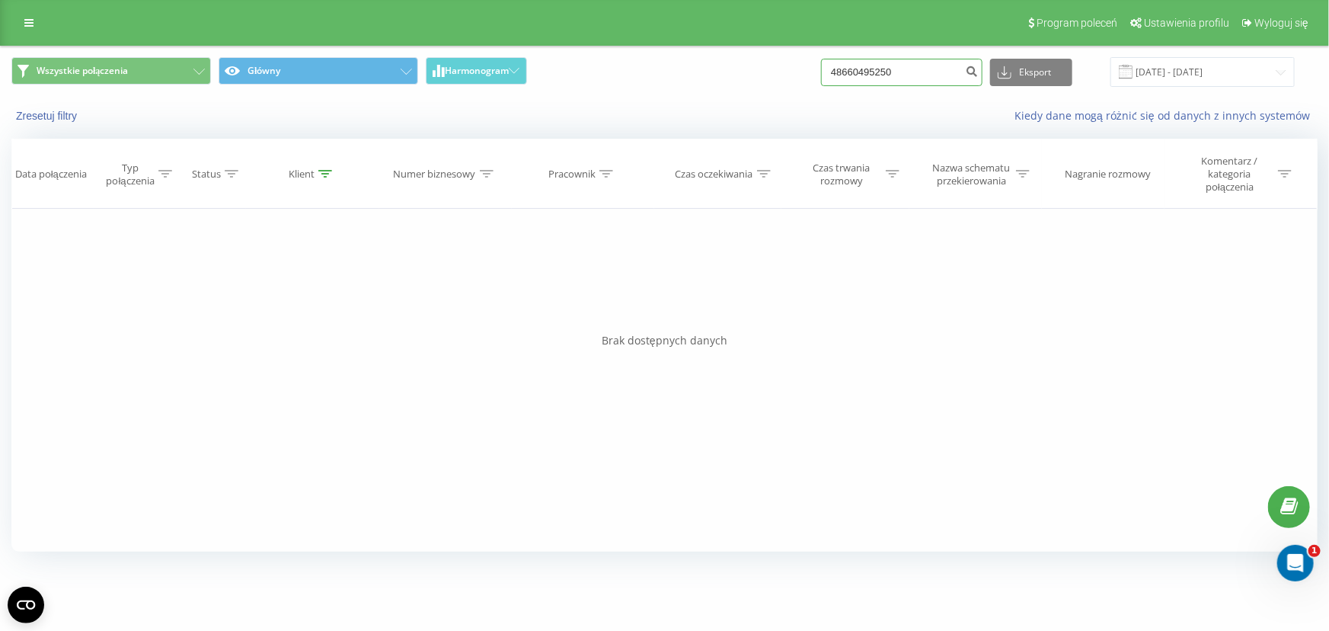
click at [886, 63] on input "48660495250" at bounding box center [901, 72] width 161 height 27
paste input "790208471"
type input "48790208471"
click at [877, 62] on input "48790208471" at bounding box center [901, 72] width 161 height 27
paste input "512264186"
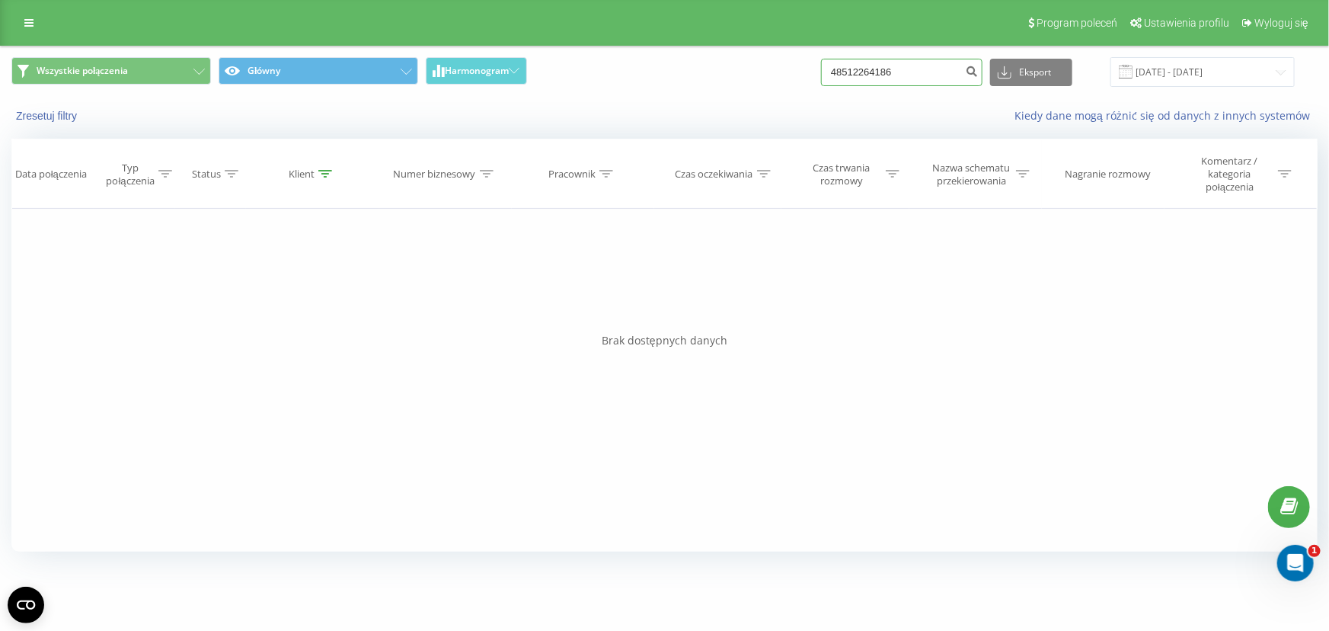
type input "48512264186"
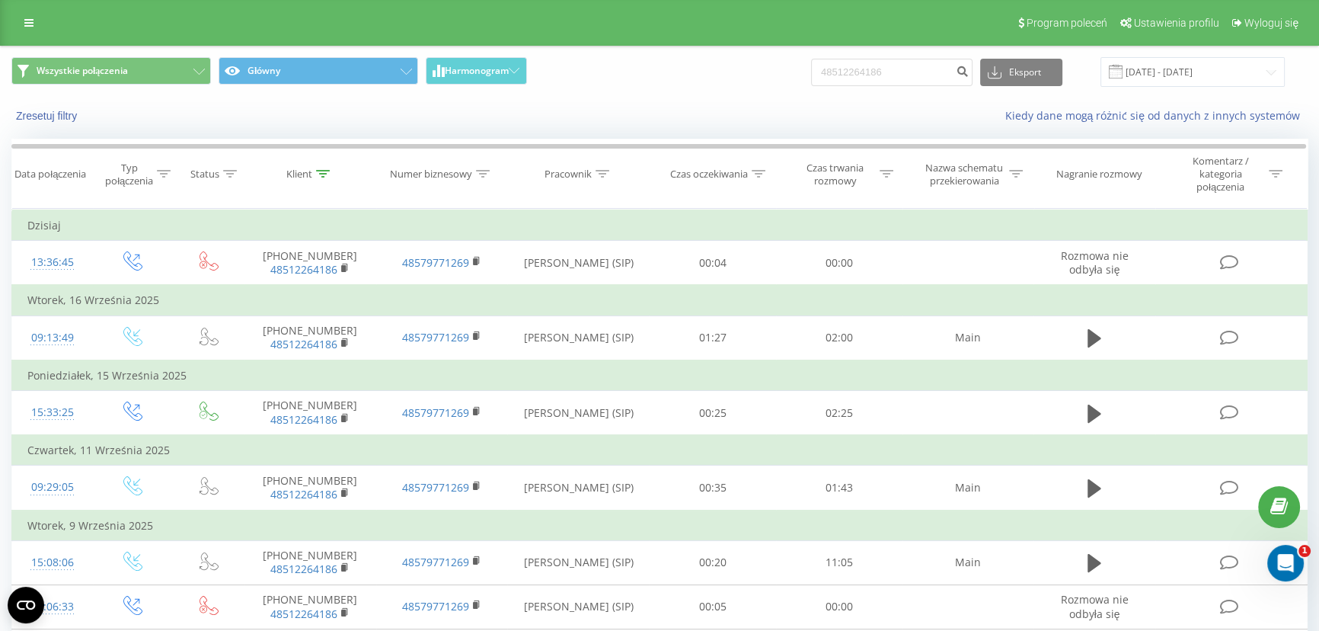
click at [719, 99] on div "Zresetuj filtry Kiedy dane mogą różnić się od danych z innych systemów" at bounding box center [659, 115] width 1317 height 37
click at [656, 57] on div "Wszystkie połączenia Główny Harmonogram 48512264186 Eksport .csv .xls .xlsx [DA…" at bounding box center [659, 72] width 1296 height 30
click at [897, 62] on input "48512264186" at bounding box center [891, 72] width 161 height 27
paste input "0581036"
type input "48505810366"
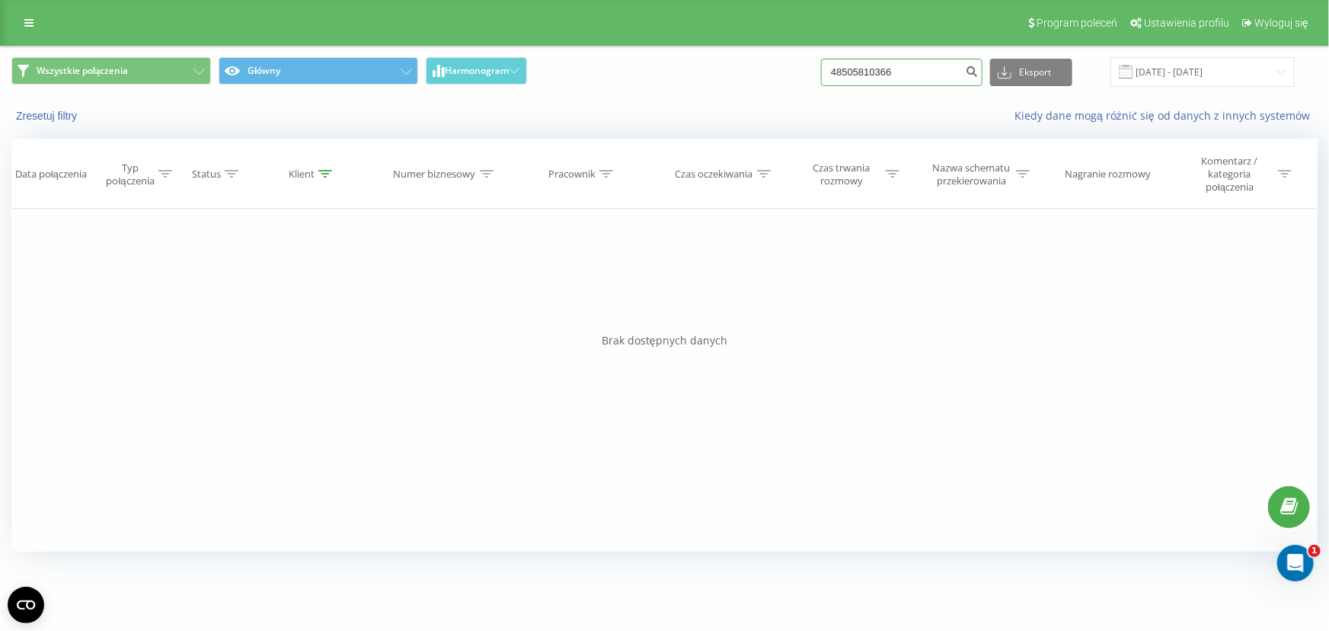
click at [914, 61] on input "48505810366" at bounding box center [901, 72] width 161 height 27
paste input "1483412"
type input "48501483412"
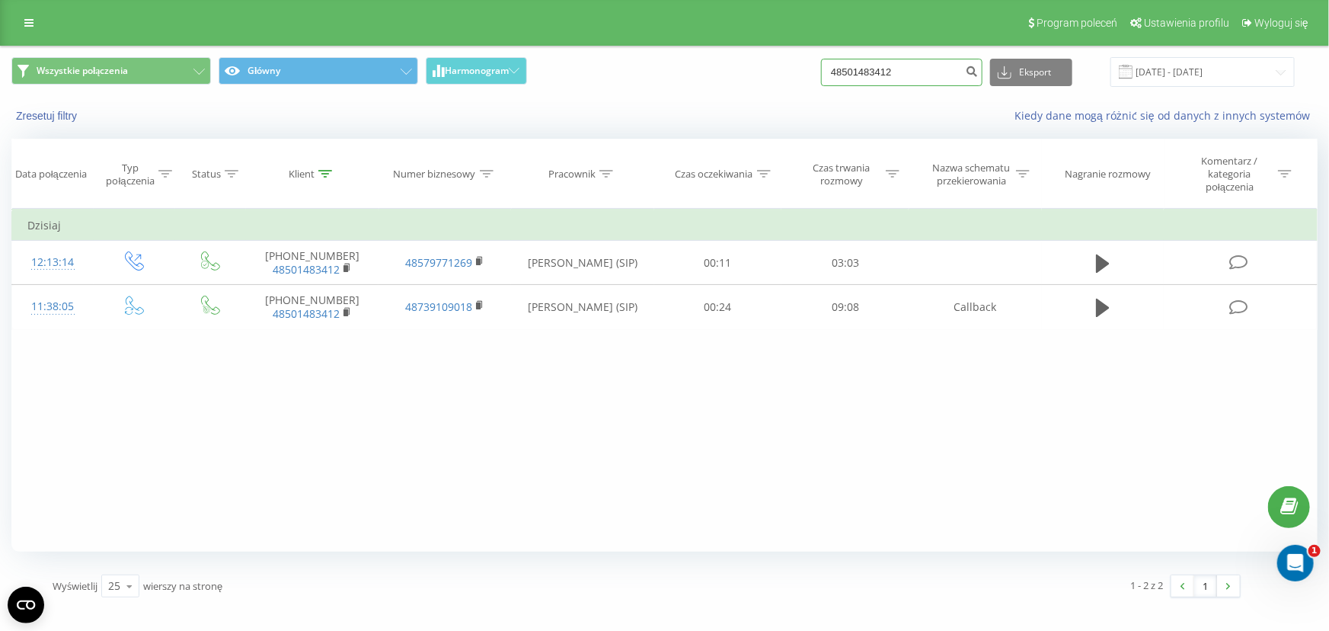
click at [889, 72] on input "48501483412" at bounding box center [901, 72] width 161 height 27
paste input "7396494"
type input "48573964942"
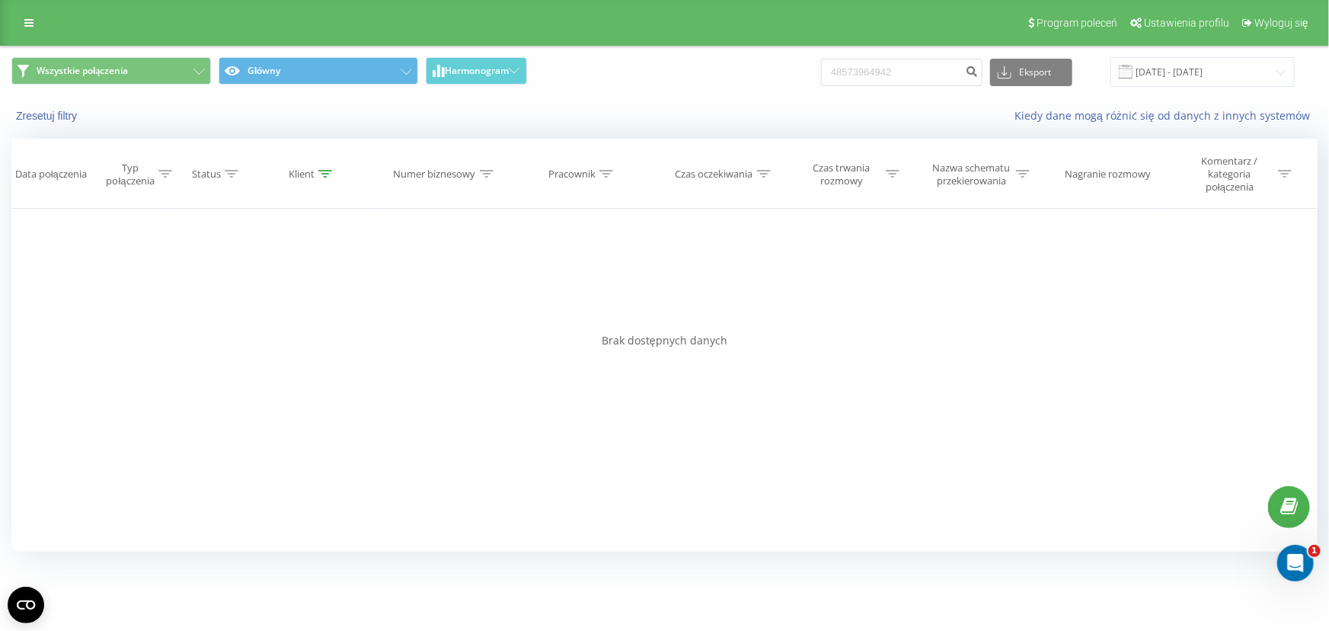
click at [754, 93] on div "Wszystkie połączenia Główny Harmonogram 48573964942 Eksport .csv .xls .xlsx 19.…" at bounding box center [664, 71] width 1327 height 51
click at [906, 70] on input "48573964942" at bounding box center [901, 72] width 161 height 27
paste input "692576739"
type input "48692576739"
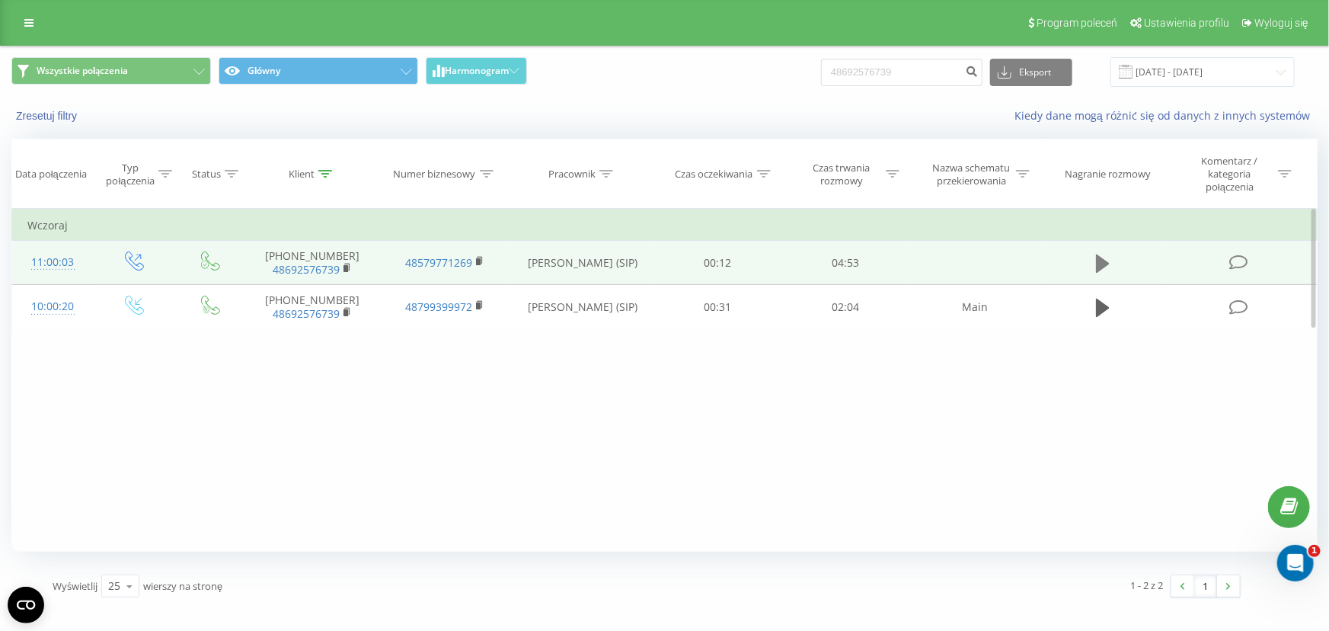
click at [1105, 257] on icon at bounding box center [1103, 263] width 14 height 21
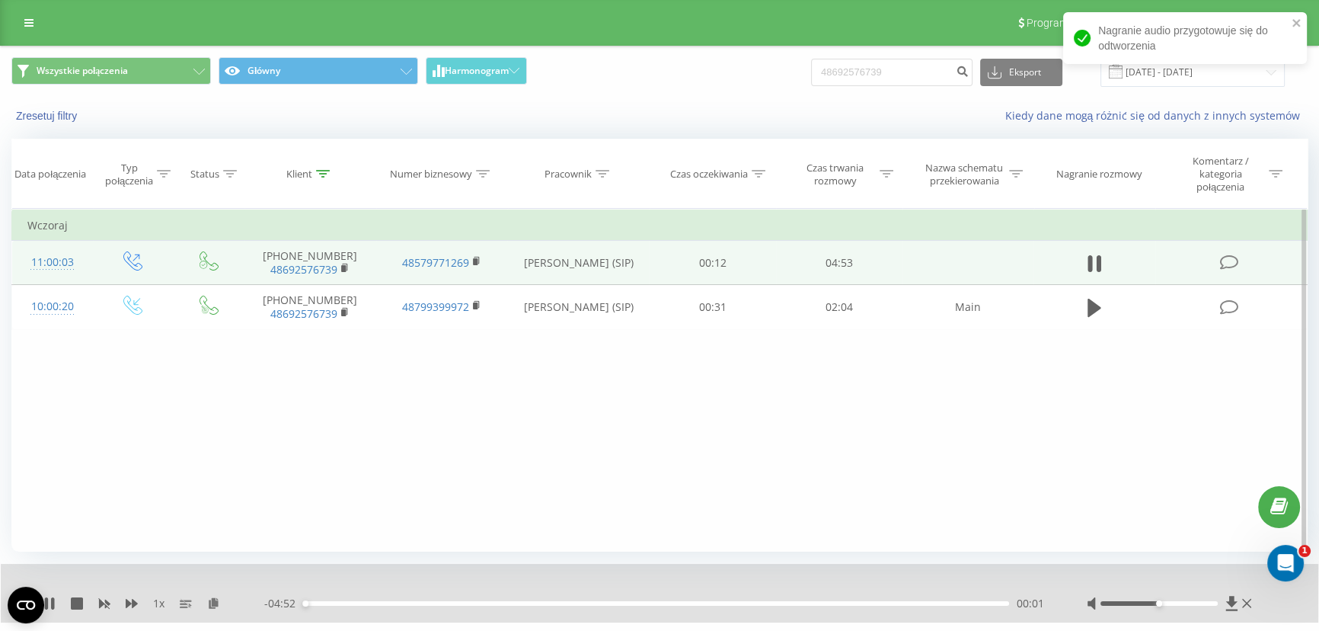
click at [348, 602] on div "00:01" at bounding box center [656, 603] width 706 height 5
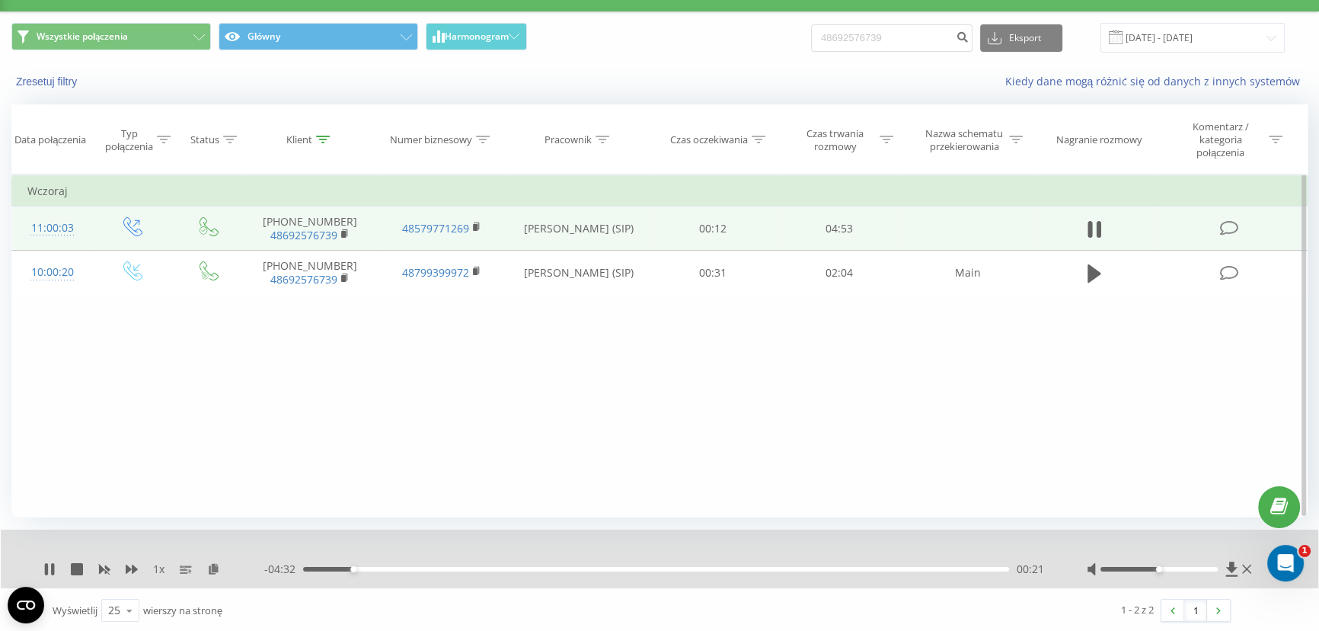
scroll to position [36, 0]
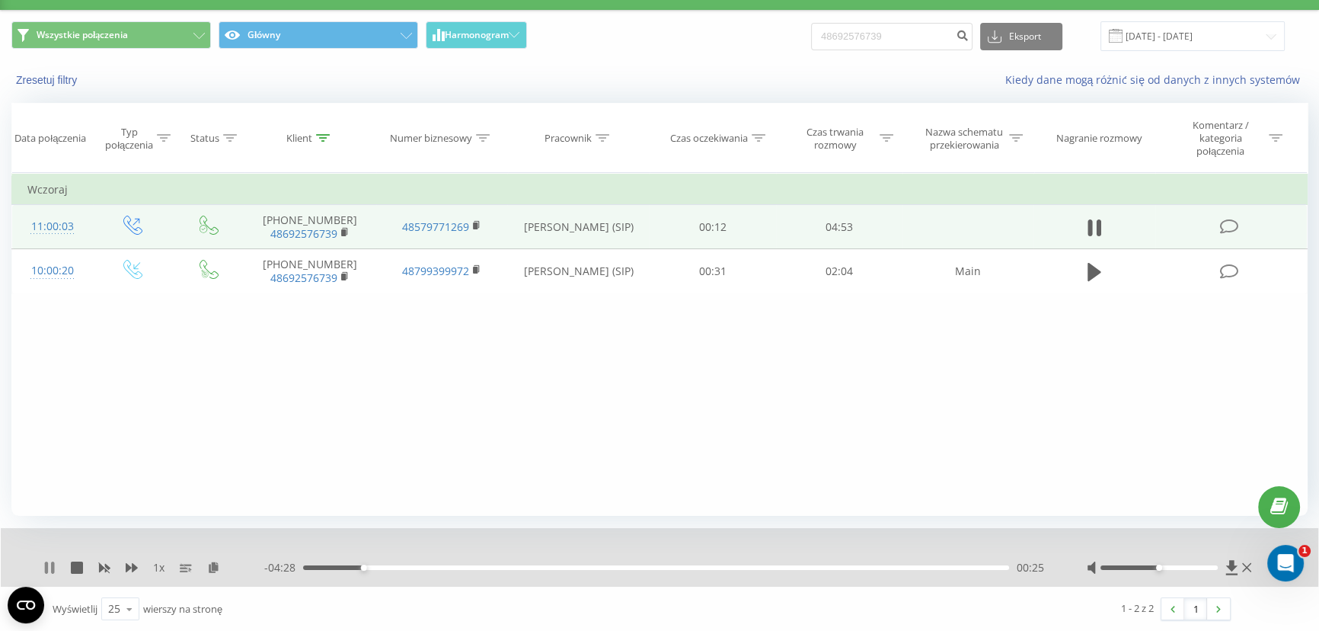
click at [50, 564] on icon at bounding box center [49, 567] width 12 height 12
click at [381, 566] on div "00:27" at bounding box center [656, 567] width 706 height 5
click at [51, 562] on icon at bounding box center [52, 567] width 3 height 12
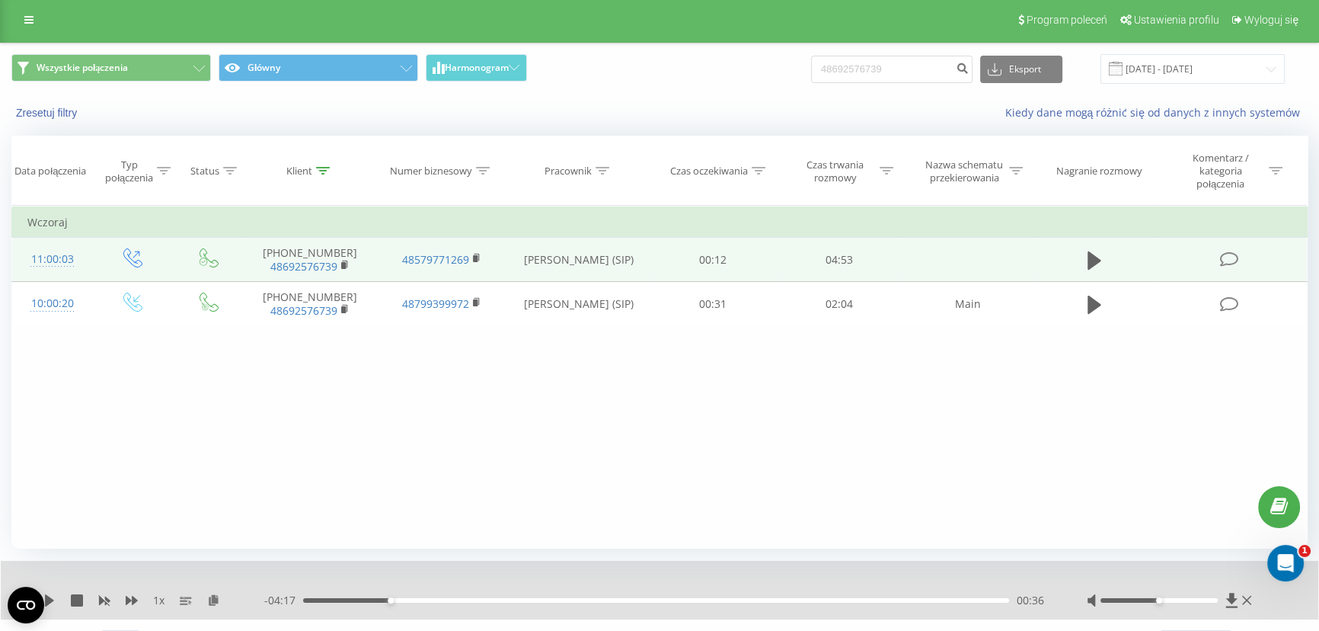
scroll to position [0, 0]
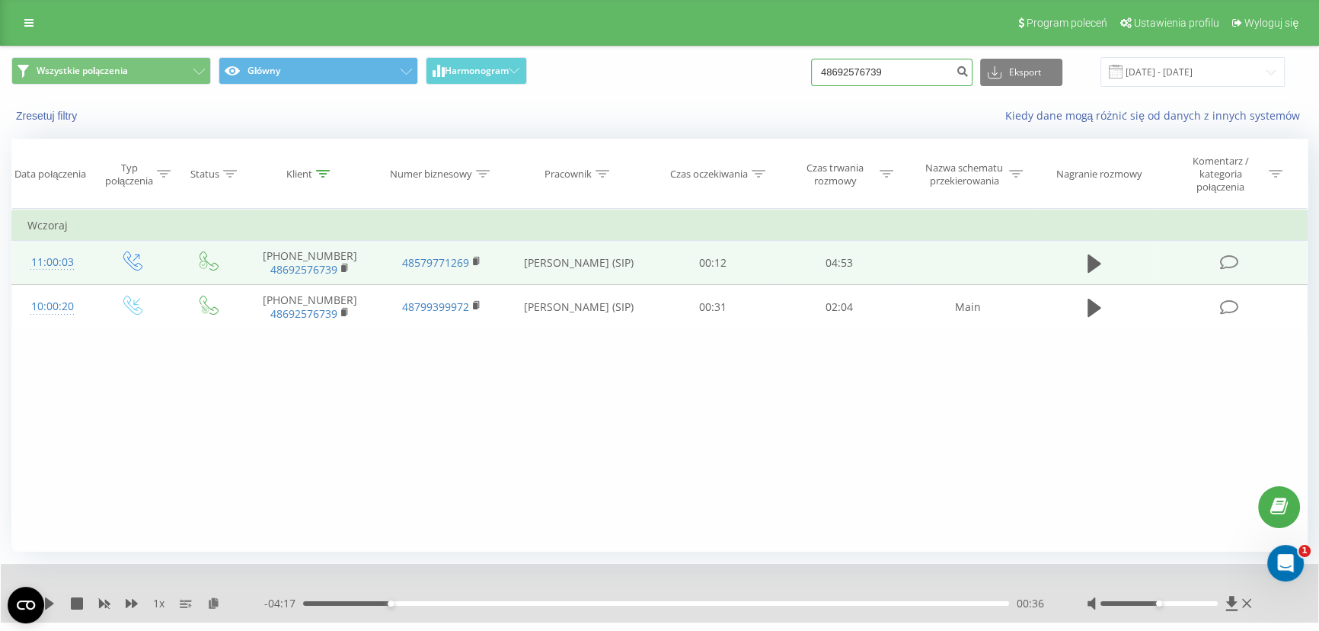
click at [915, 61] on input "48692576739" at bounding box center [891, 72] width 161 height 27
paste input "790208471"
type input "48790208471"
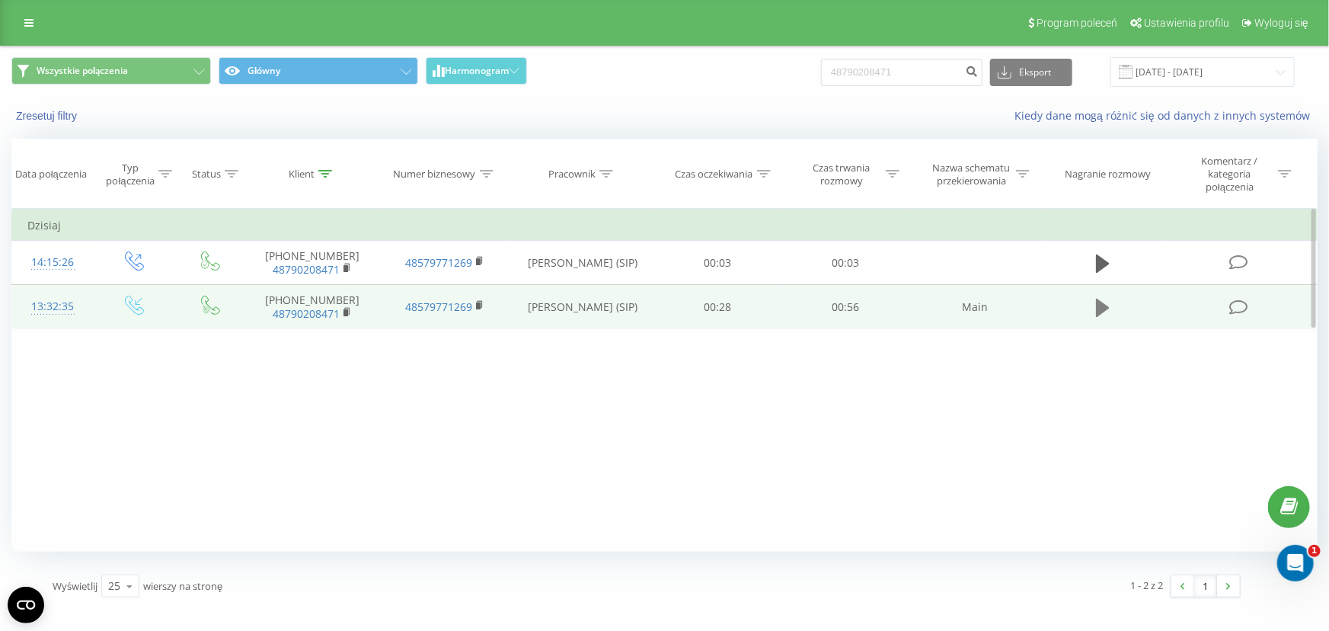
click at [1097, 305] on icon at bounding box center [1103, 308] width 14 height 18
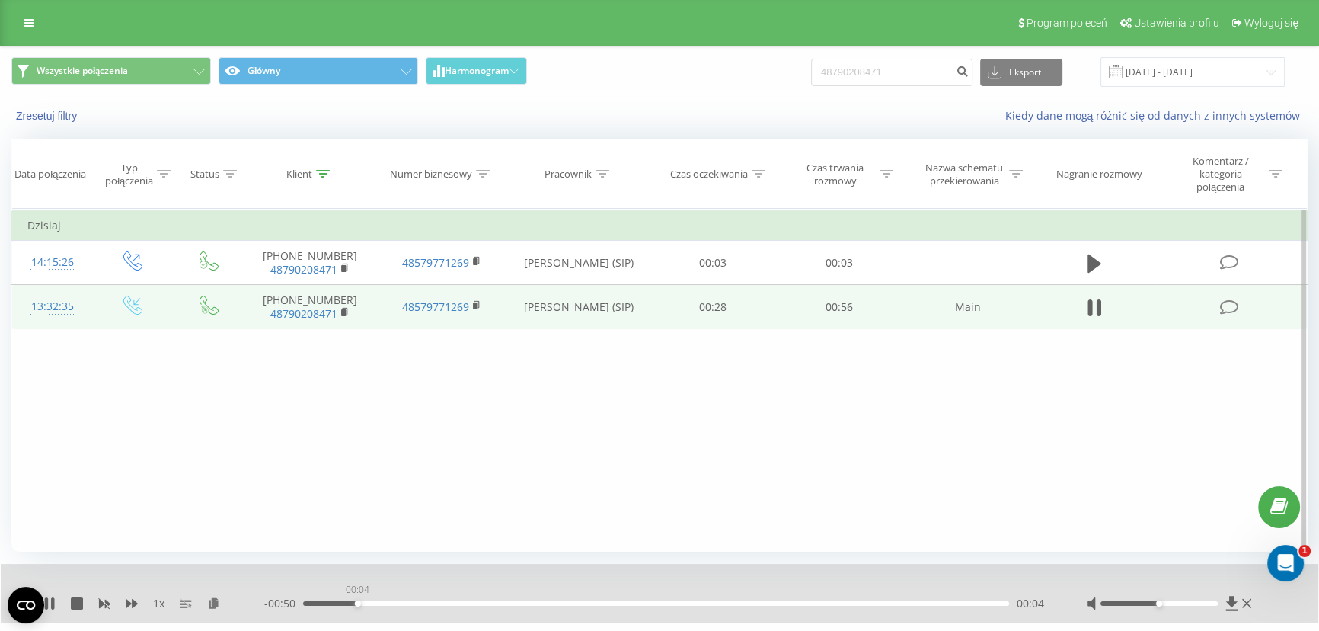
click at [357, 602] on div "00:04" at bounding box center [656, 603] width 706 height 5
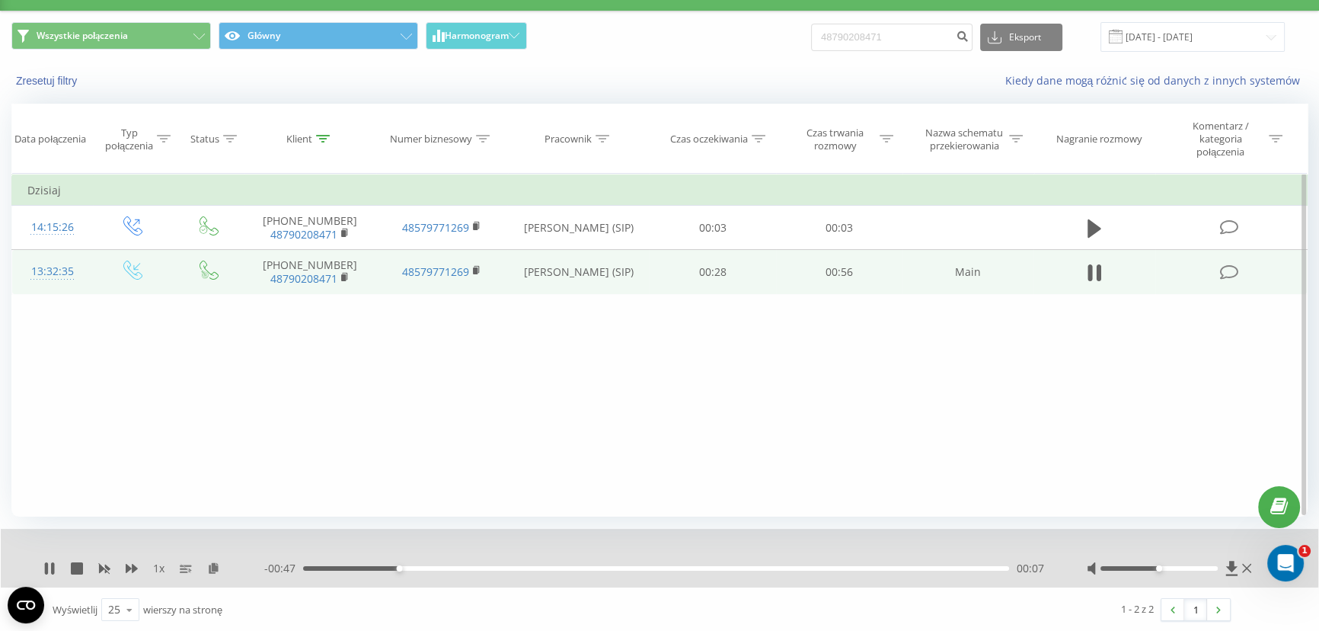
scroll to position [36, 0]
click at [50, 562] on icon at bounding box center [49, 567] width 12 height 12
click at [916, 26] on input "48790208471" at bounding box center [891, 36] width 161 height 27
paste input "692576739"
type input "48692576739"
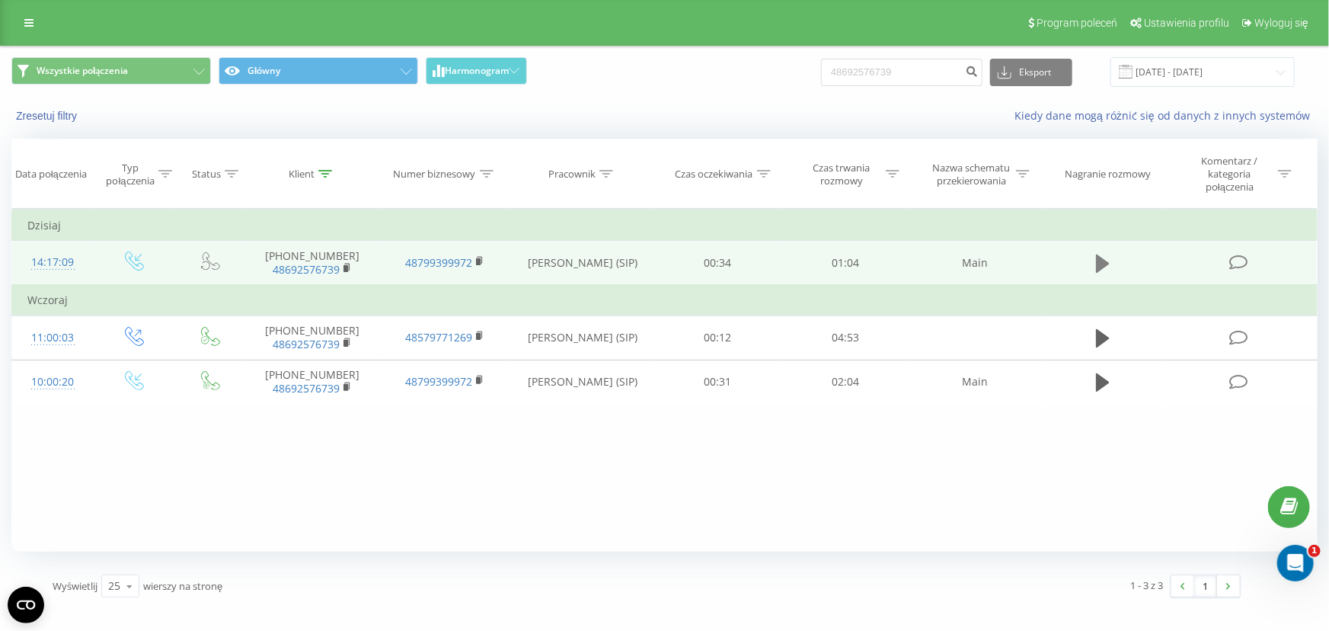
click at [1103, 257] on icon at bounding box center [1103, 263] width 14 height 21
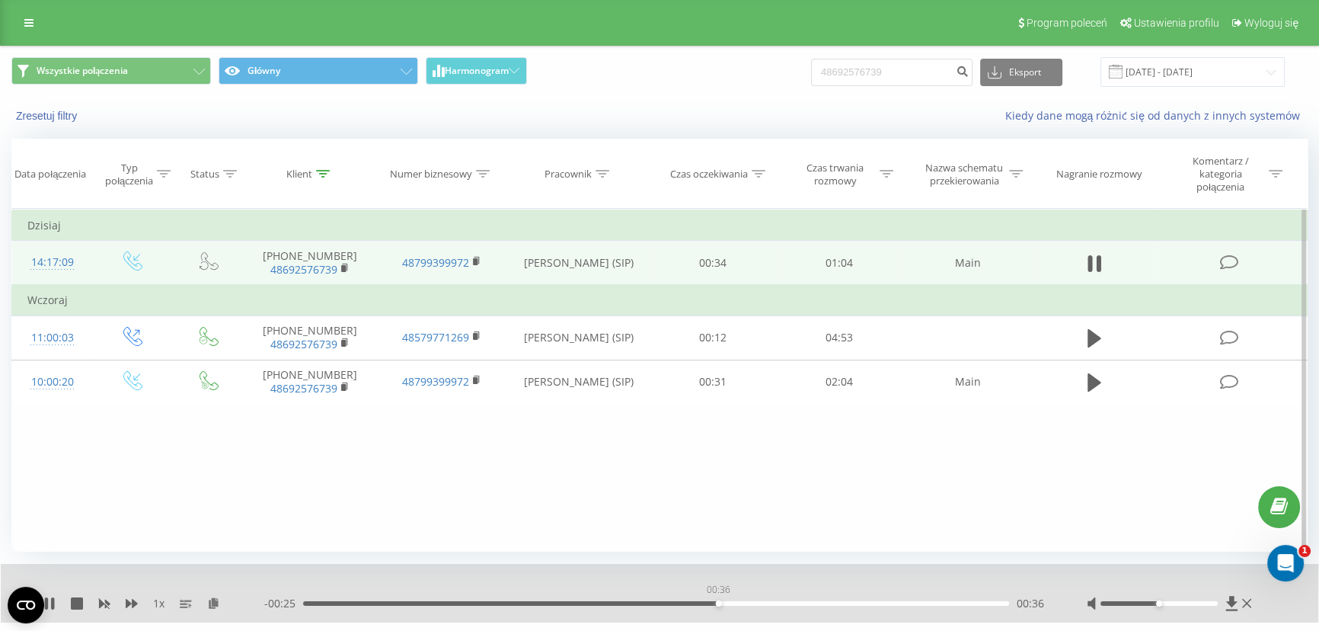
click at [718, 602] on div "00:36" at bounding box center [656, 603] width 706 height 5
click at [603, 603] on div "00:39" at bounding box center [656, 603] width 706 height 5
click at [29, 14] on link at bounding box center [28, 22] width 27 height 21
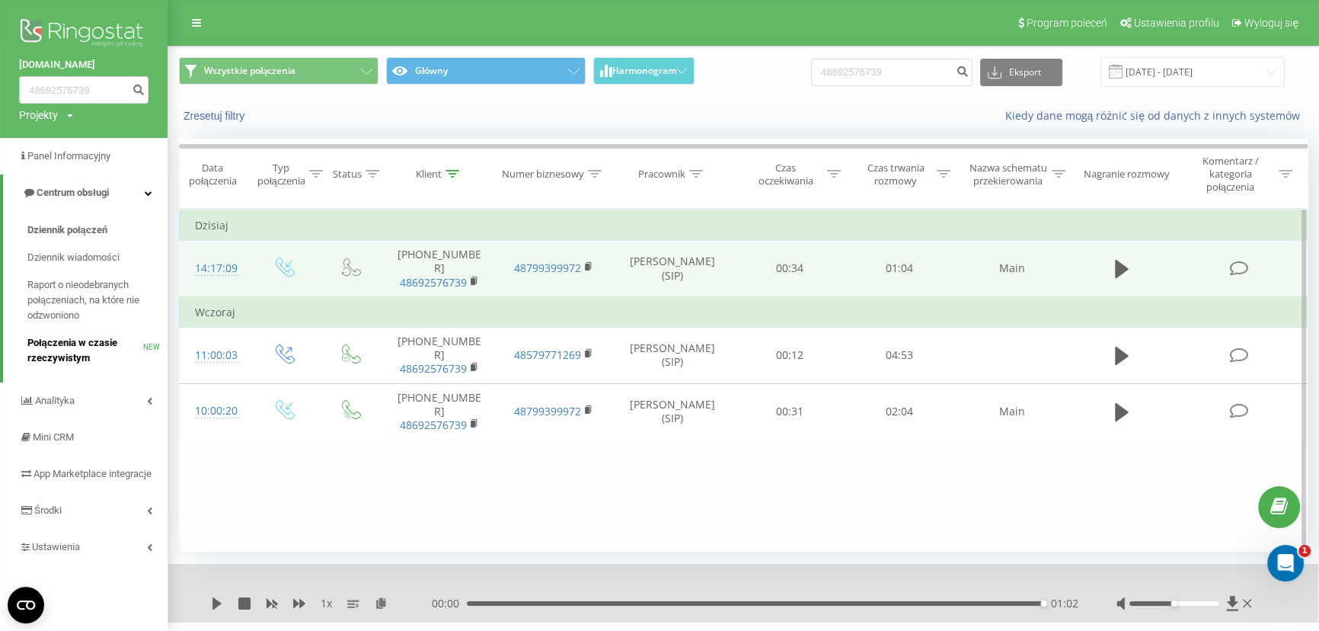
click at [94, 347] on span "Połączenia w czasie rzeczywistym" at bounding box center [85, 350] width 116 height 30
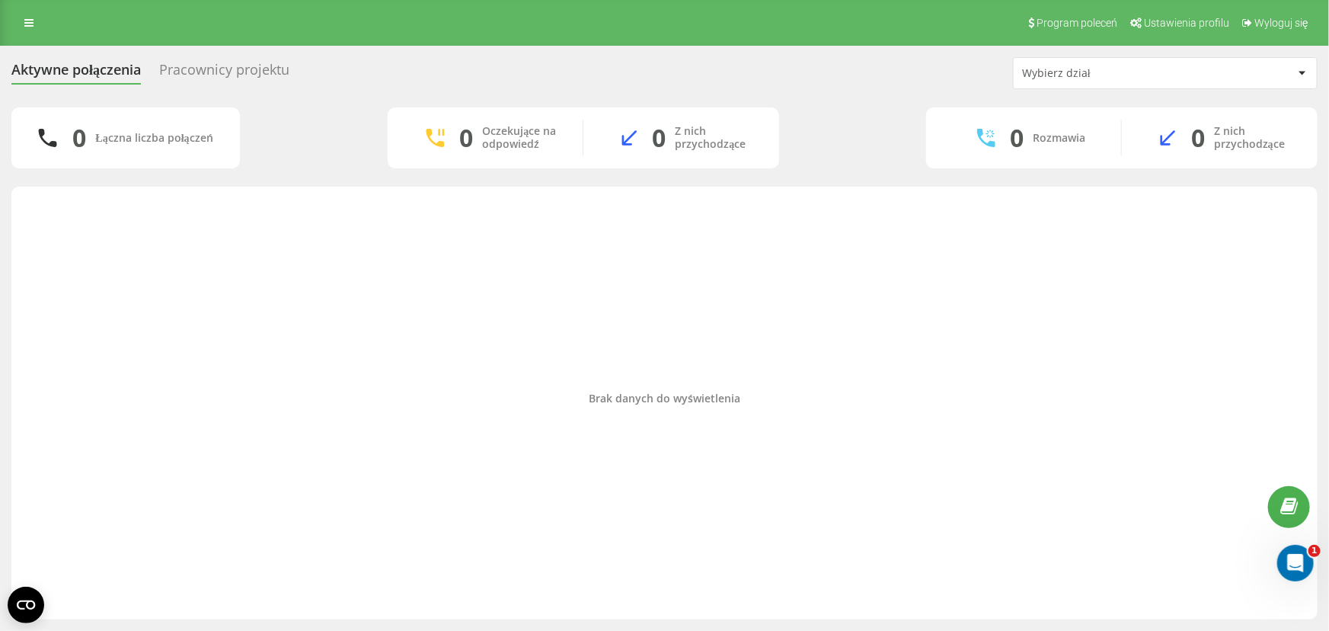
click at [223, 74] on div "Pracownicy projektu" at bounding box center [224, 74] width 130 height 24
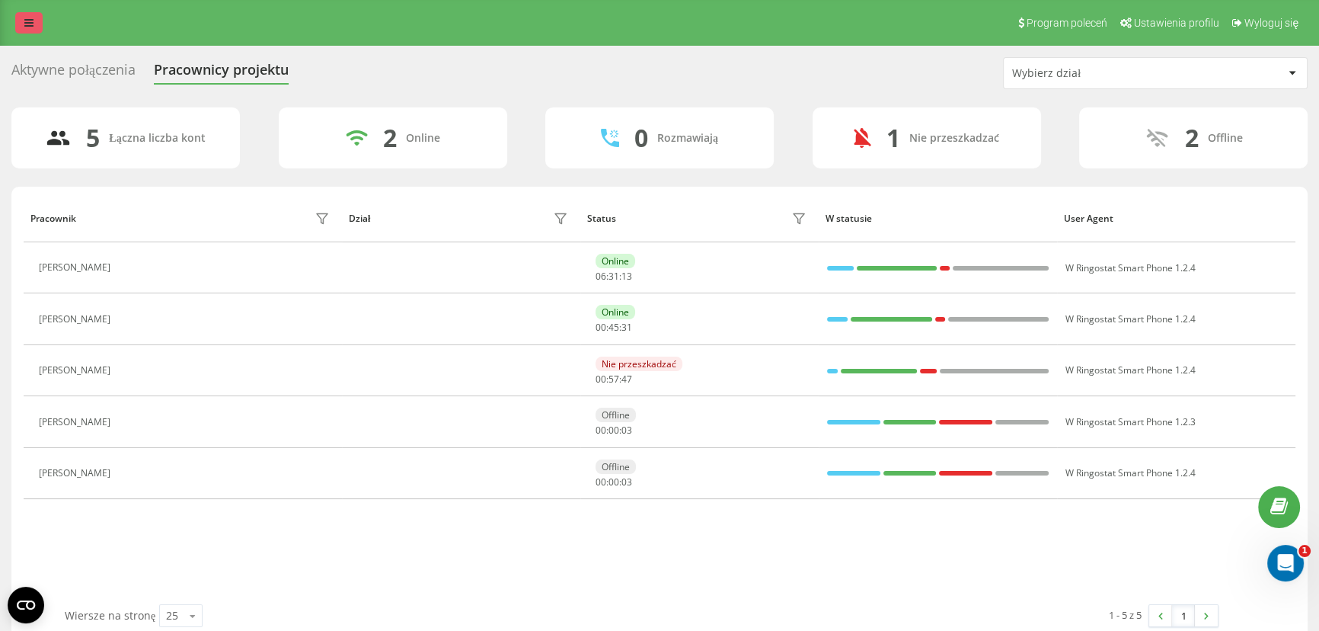
click at [29, 26] on icon at bounding box center [28, 23] width 9 height 11
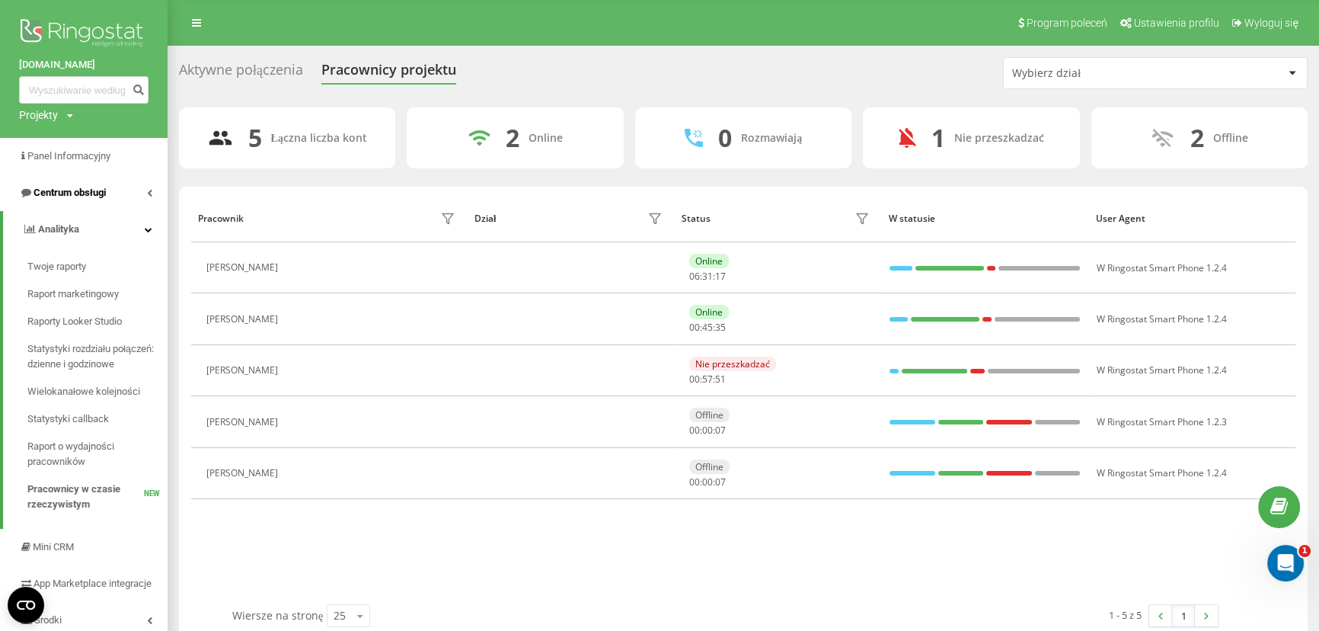
click at [110, 190] on link "Centrum obsługi" at bounding box center [84, 192] width 168 height 37
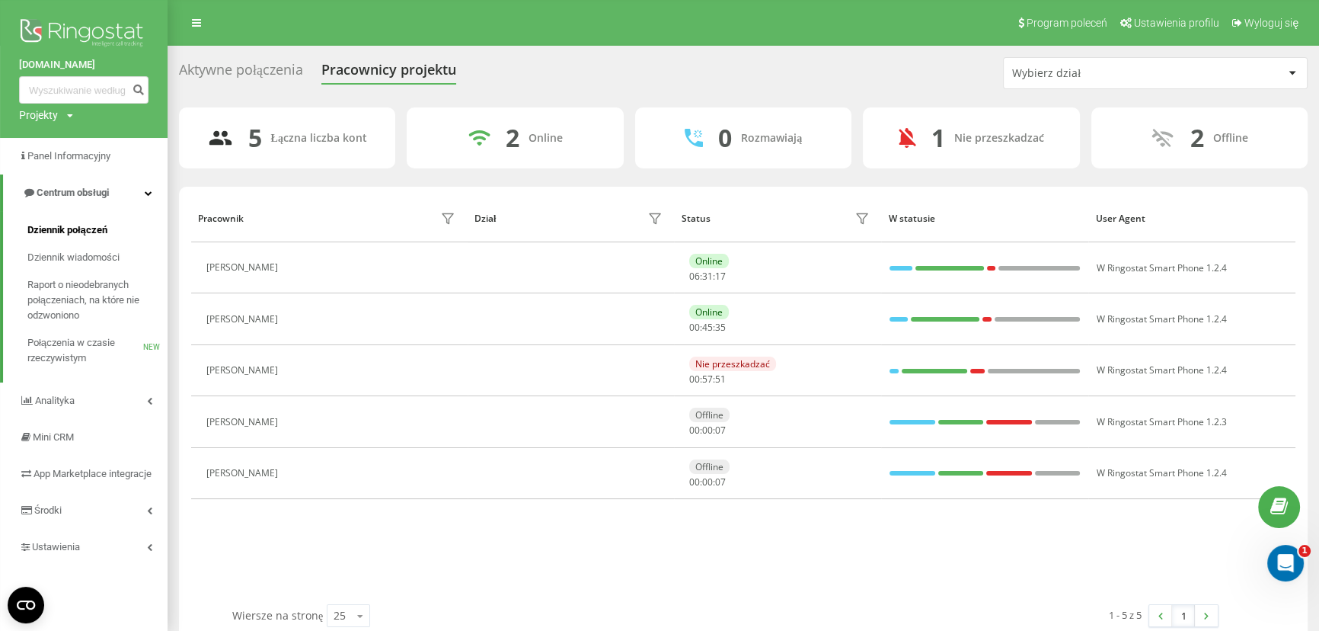
click at [94, 230] on span "Dziennik połączeń" at bounding box center [67, 229] width 80 height 15
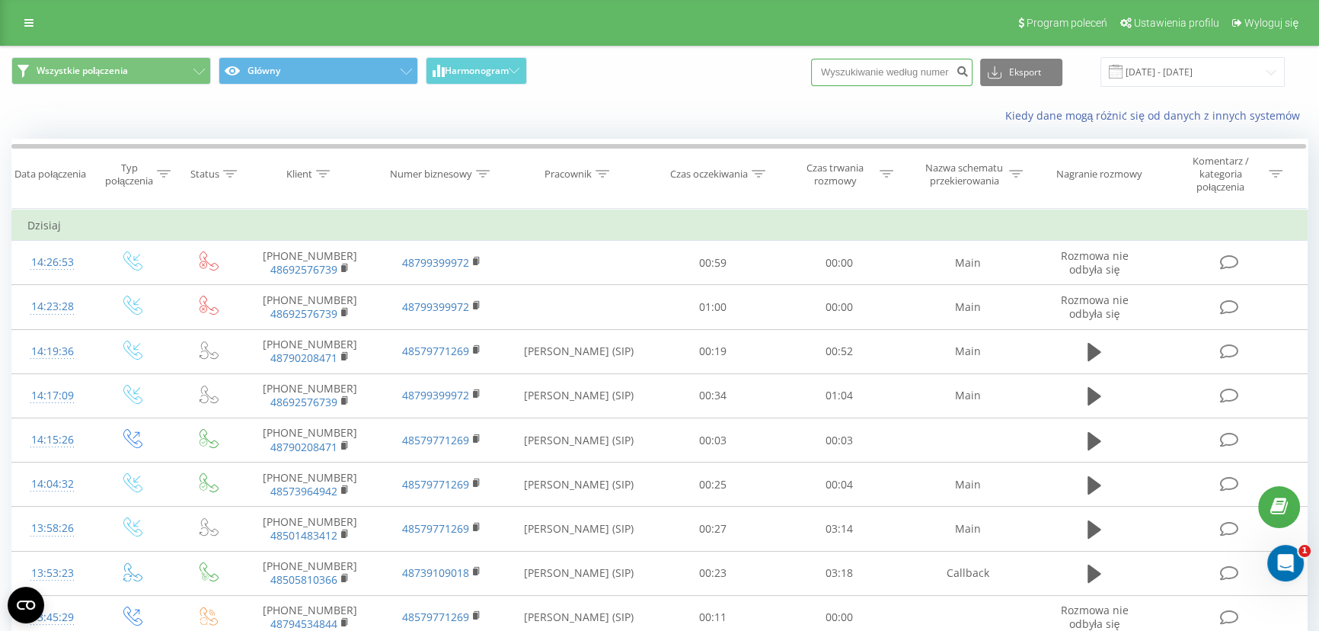
click at [896, 72] on input at bounding box center [891, 72] width 161 height 27
paste input "48606798523"
type input "48606798523"
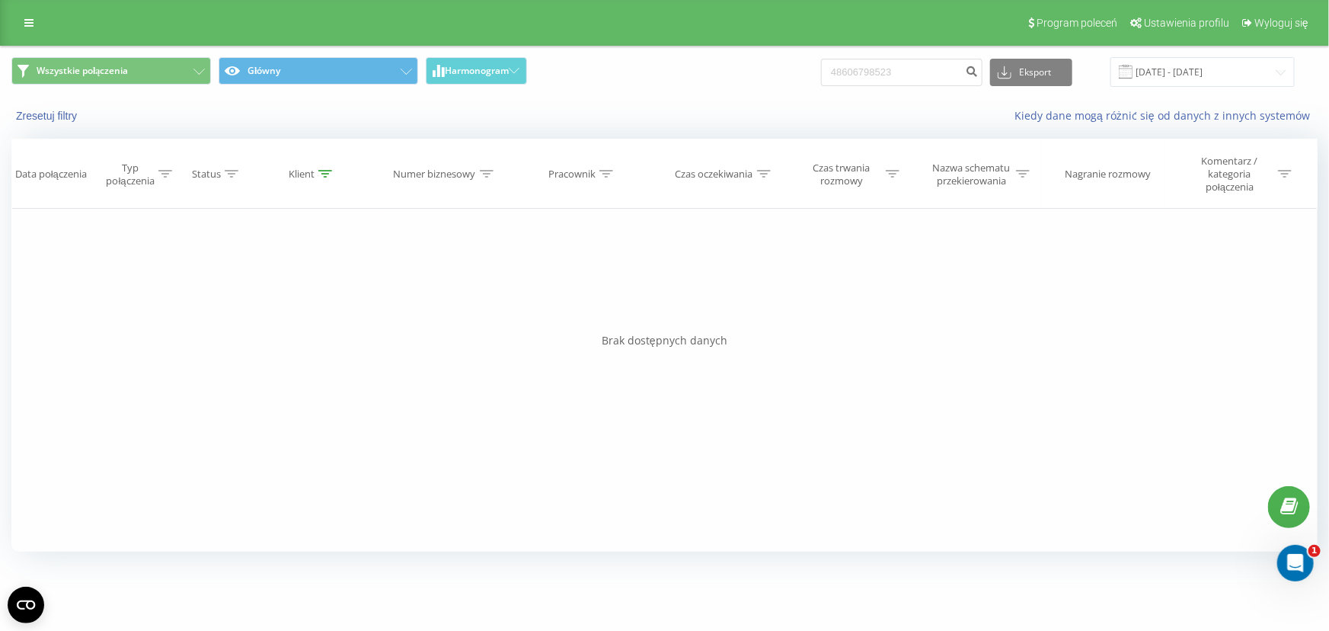
click at [725, 91] on div "Wszystkie połączenia Główny Harmonogram 48606798523 Eksport .csv .xls .xlsx 19.…" at bounding box center [664, 71] width 1327 height 51
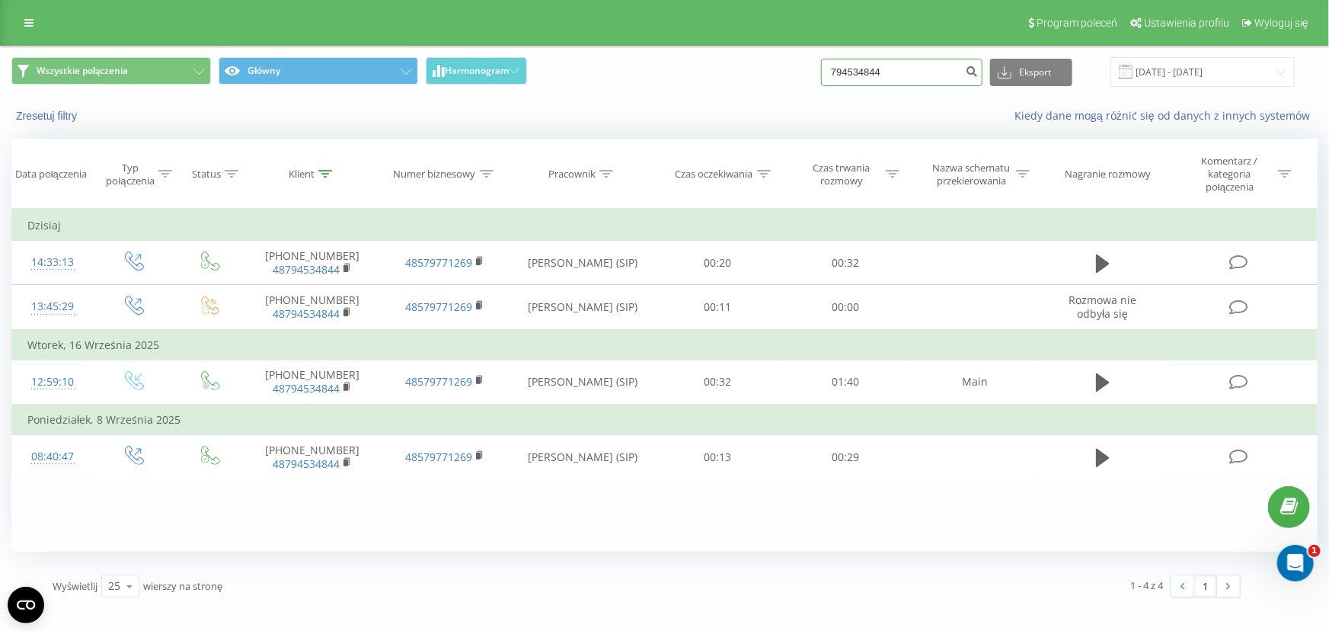
click at [924, 73] on input "794534844" at bounding box center [901, 72] width 161 height 27
paste input "601180533"
type input "601180533"
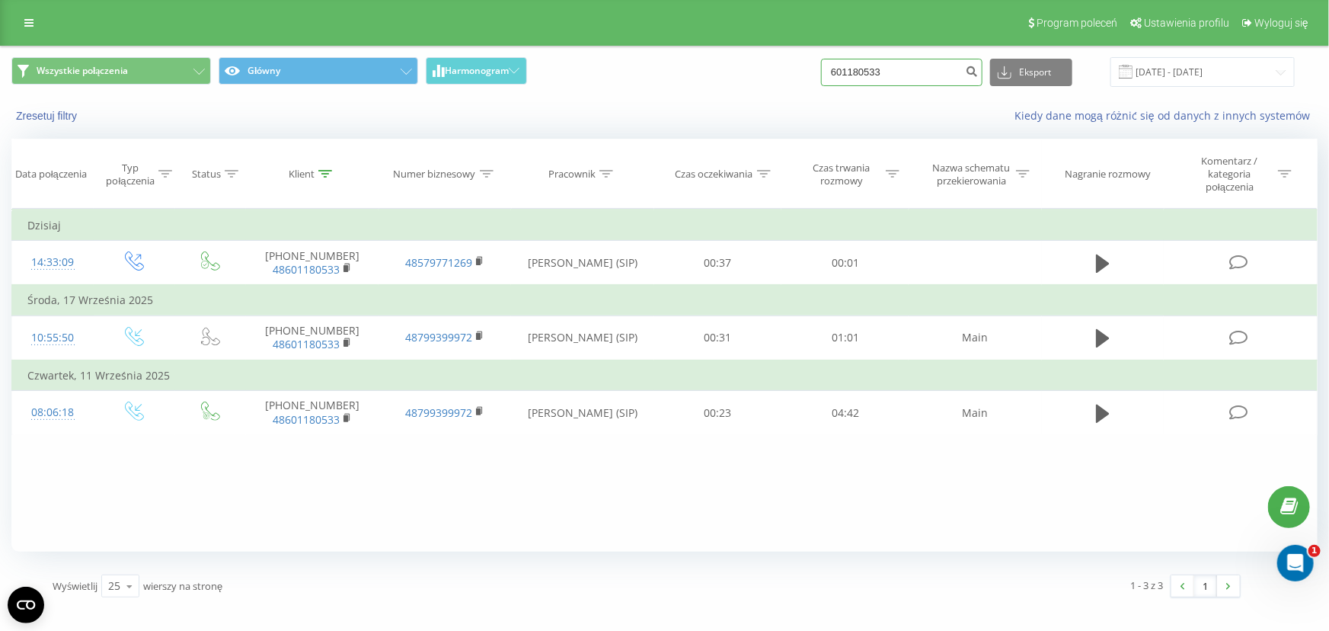
click at [926, 71] on input "601180533" at bounding box center [901, 72] width 161 height 27
paste input "790298505"
type input "790298505"
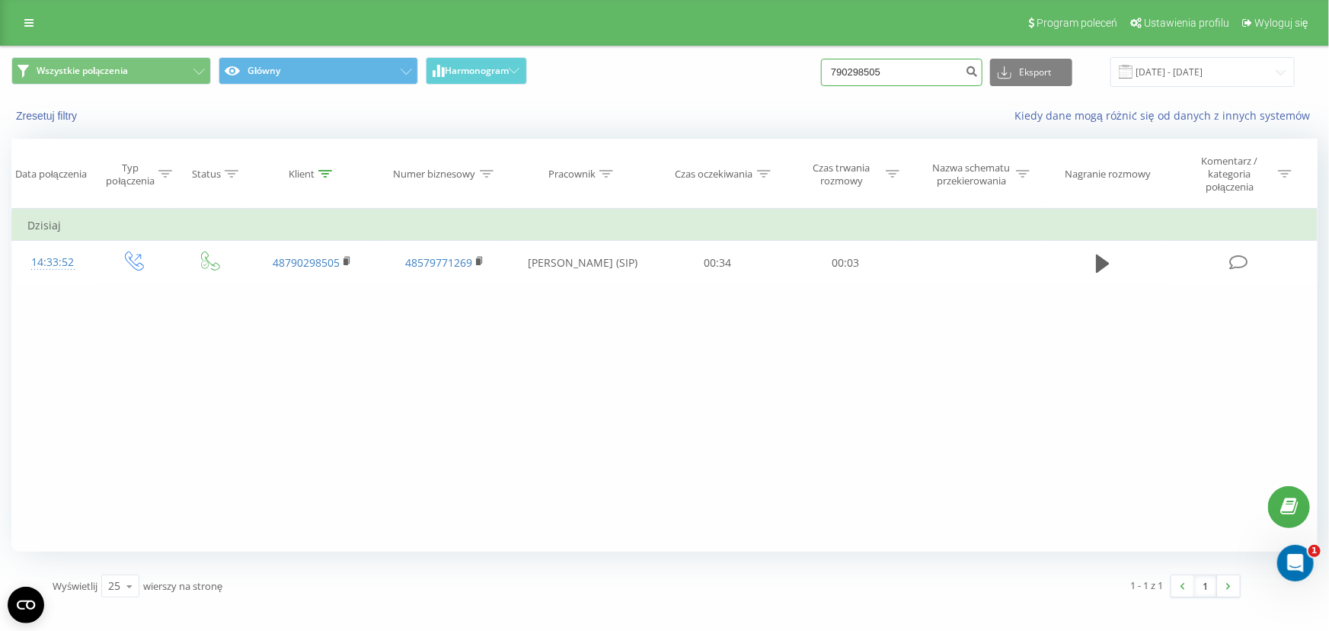
click at [918, 76] on input "790298505" at bounding box center [901, 72] width 161 height 27
paste input "48518409991"
type input "48518409991"
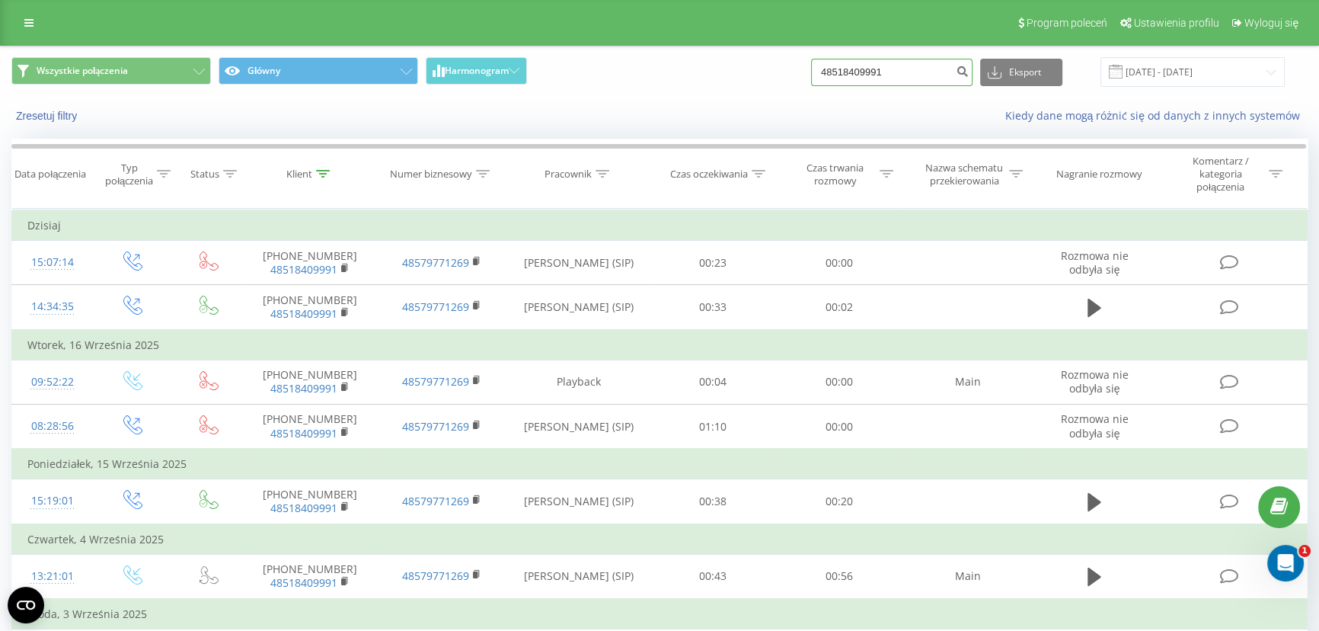
click at [891, 77] on input "48518409991" at bounding box center [891, 72] width 161 height 27
paste input "728565660"
type input "48728565660"
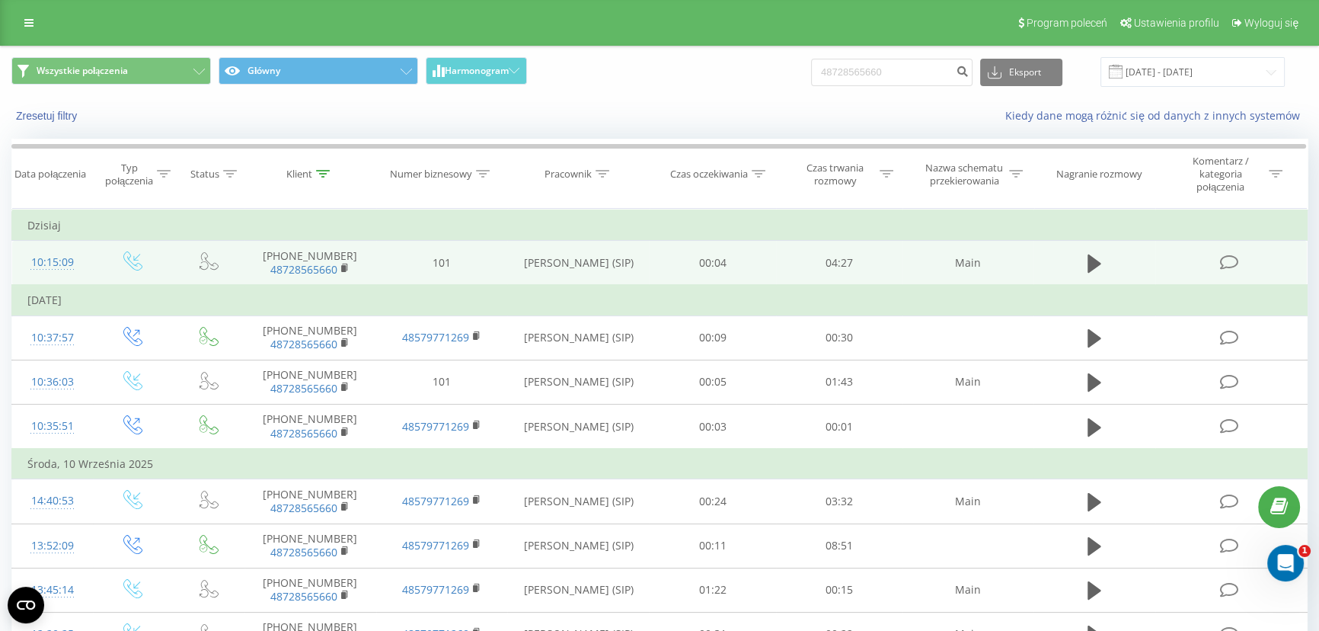
drag, startPoint x: 1092, startPoint y: 257, endPoint x: 1059, endPoint y: 277, distance: 38.9
click at [1092, 257] on icon at bounding box center [1094, 263] width 14 height 18
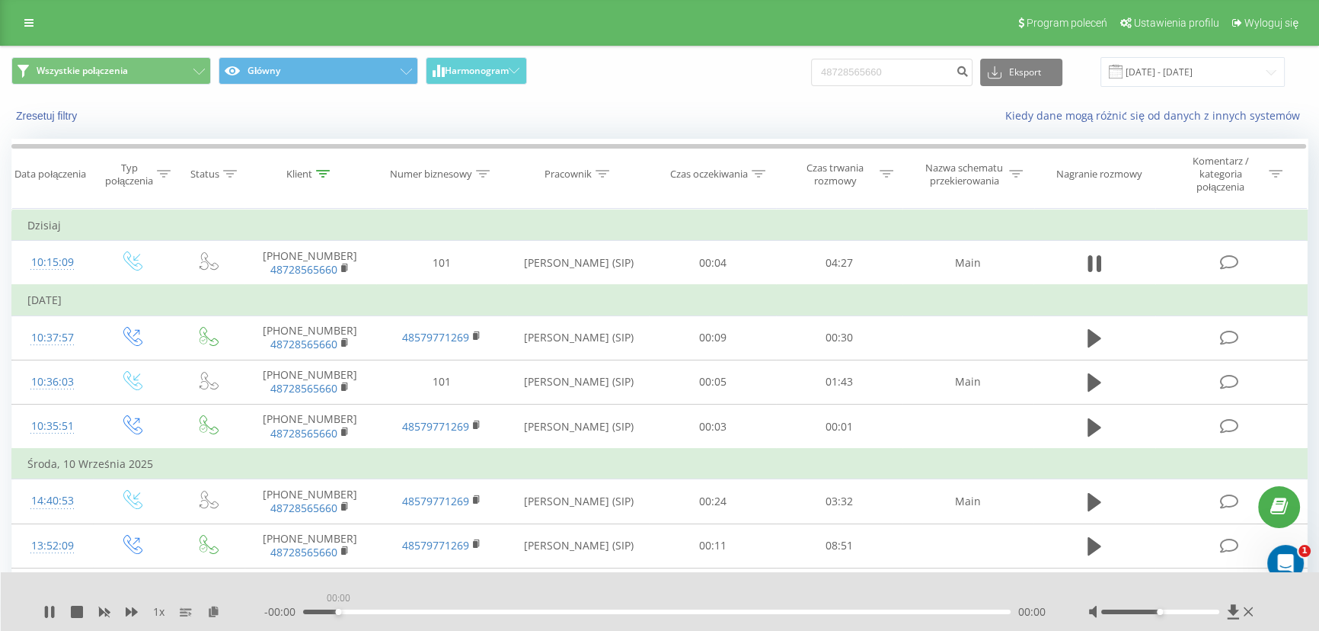
click at [340, 611] on div "00:00" at bounding box center [656, 611] width 707 height 5
click at [362, 610] on div "00:00" at bounding box center [656, 611] width 707 height 5
drag, startPoint x: 1165, startPoint y: 610, endPoint x: 1210, endPoint y: 612, distance: 45.0
click at [1210, 612] on div at bounding box center [1159, 611] width 117 height 5
click at [46, 612] on icon at bounding box center [46, 611] width 3 height 12
